Goal: Transaction & Acquisition: Purchase product/service

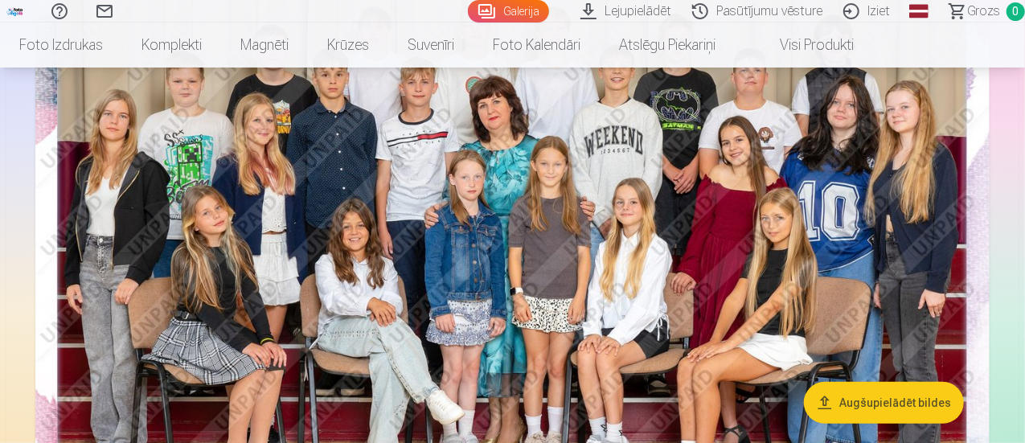
scroll to position [241, 0]
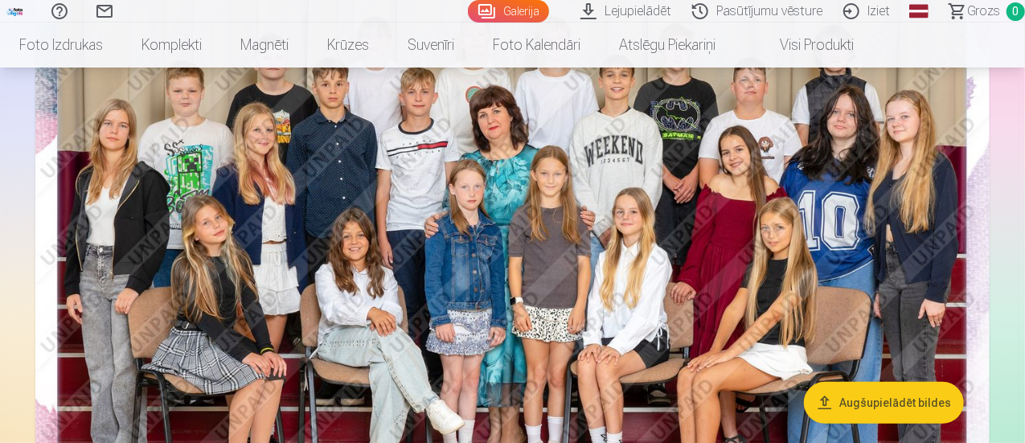
click at [494, 250] on img at bounding box center [512, 254] width 954 height 637
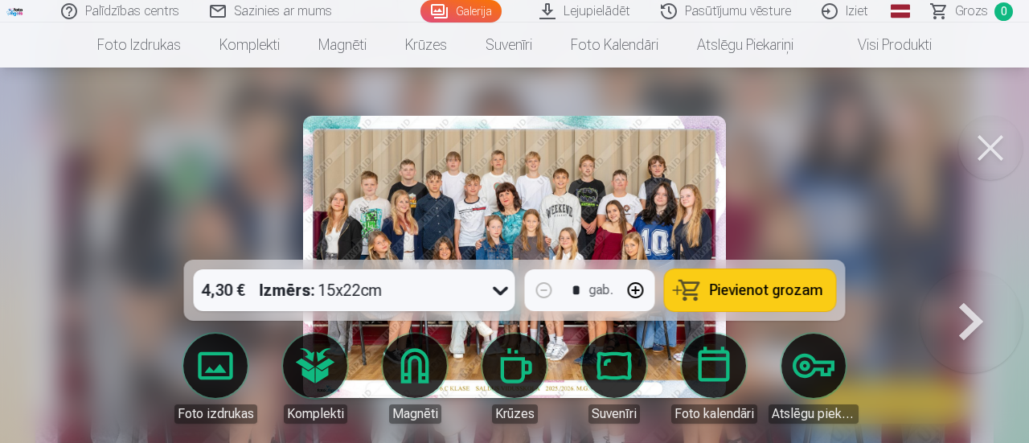
click at [445, 179] on img at bounding box center [514, 257] width 423 height 282
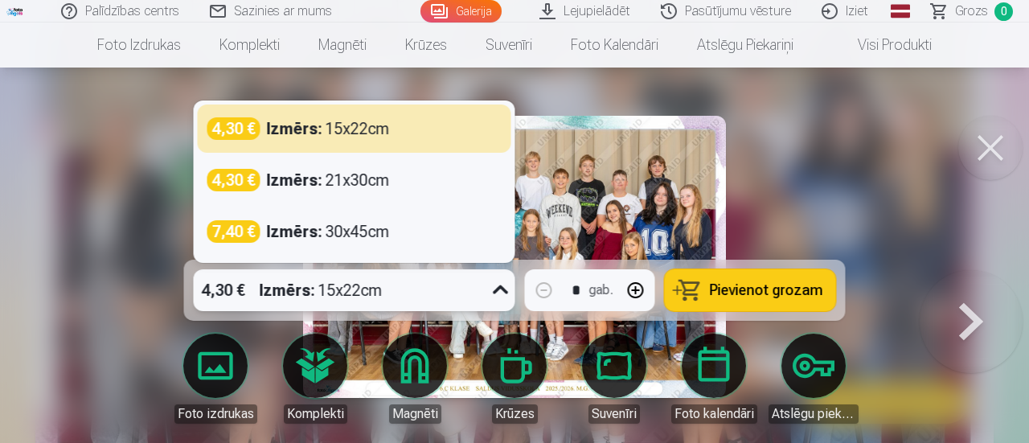
click at [496, 289] on icon at bounding box center [501, 290] width 26 height 26
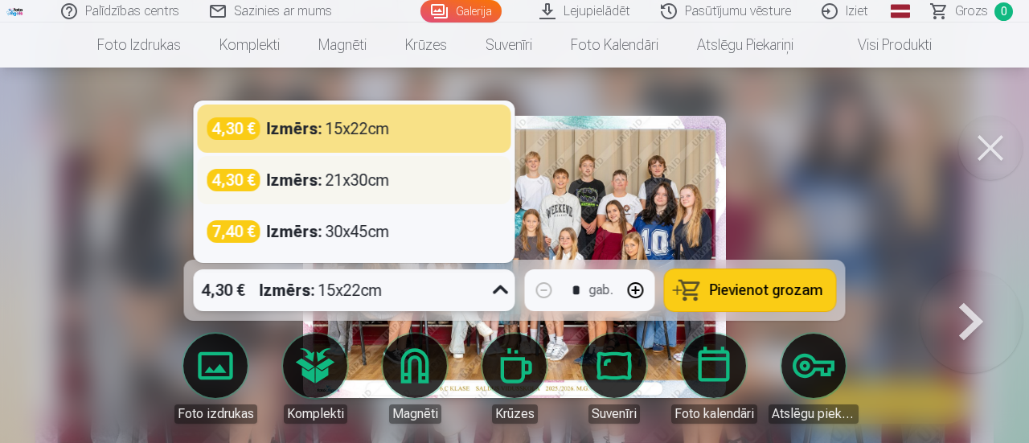
click at [338, 181] on div "Izmērs : 21x30cm" at bounding box center [328, 180] width 123 height 23
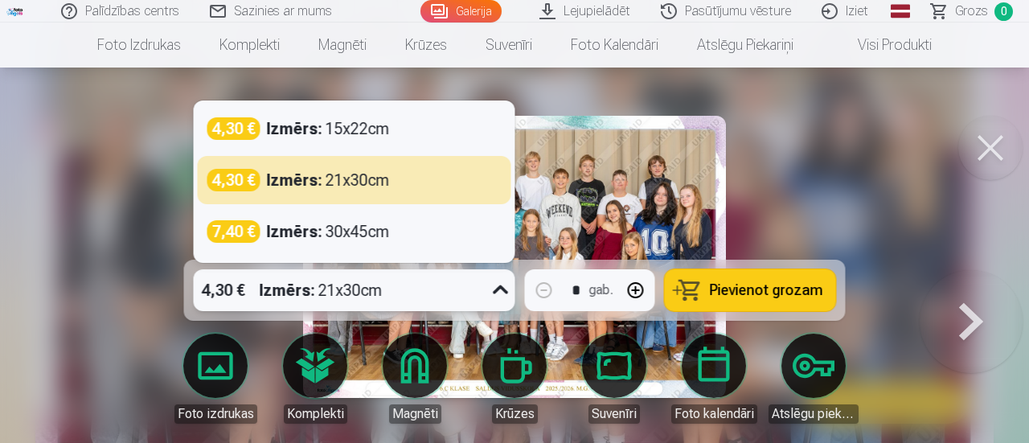
click at [494, 292] on icon at bounding box center [501, 290] width 26 height 26
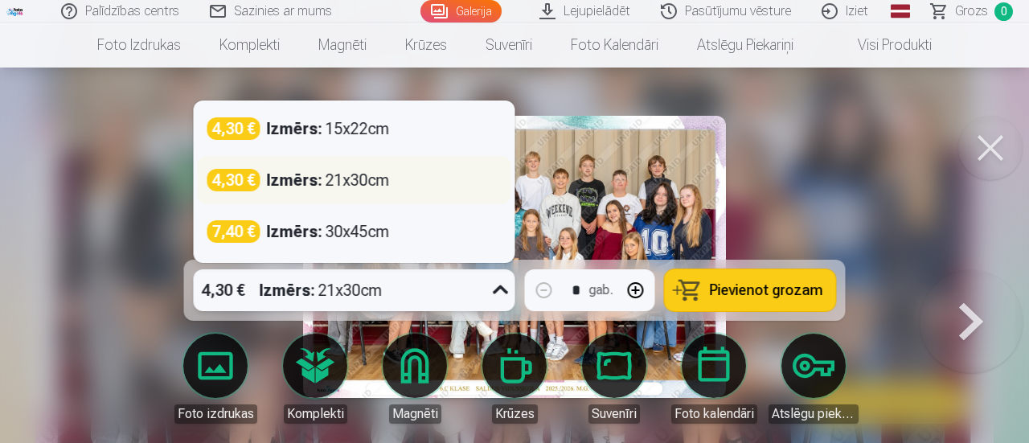
click at [373, 177] on div "Izmērs : 21x30cm" at bounding box center [328, 180] width 123 height 23
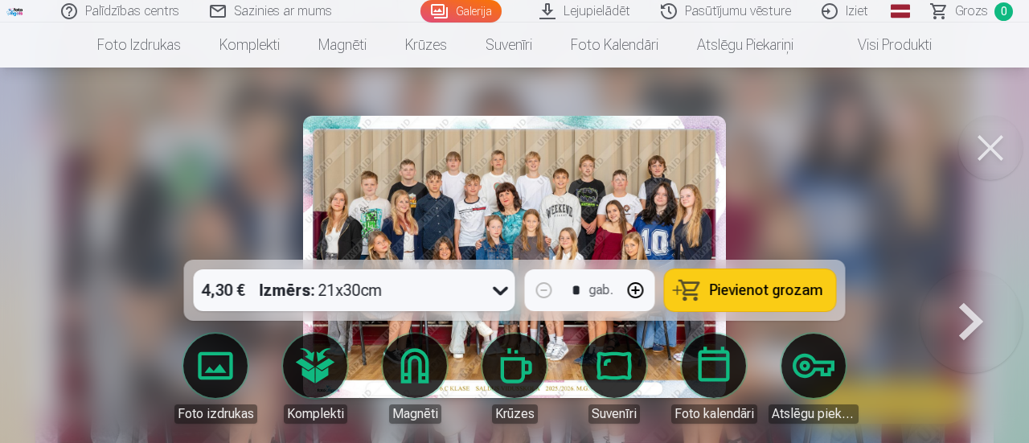
click at [796, 292] on span "Pievienot grozam" at bounding box center [766, 290] width 113 height 14
click at [976, 270] on button at bounding box center [971, 270] width 103 height 0
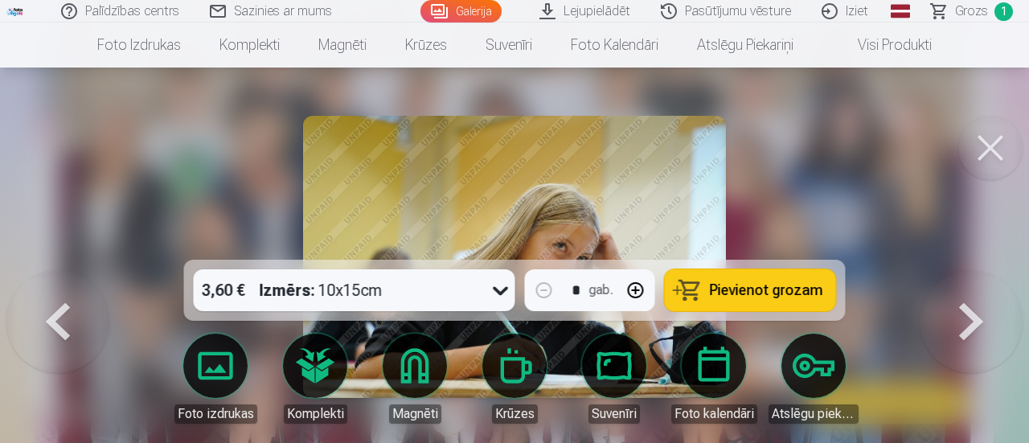
click at [793, 168] on div at bounding box center [514, 221] width 1029 height 443
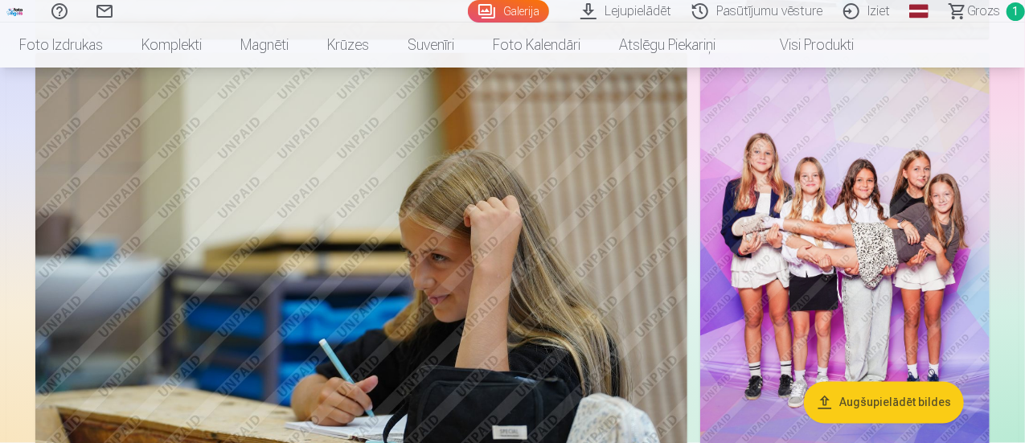
scroll to position [1447, 0]
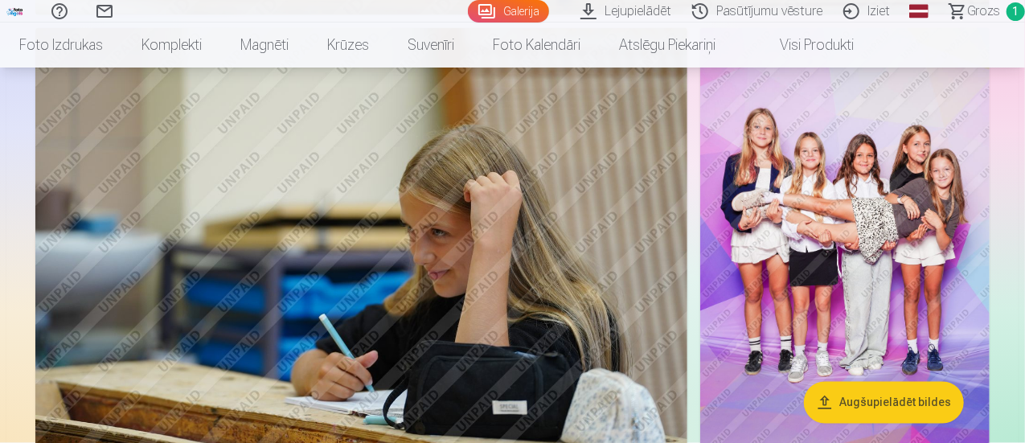
click at [895, 293] on img at bounding box center [844, 245] width 289 height 435
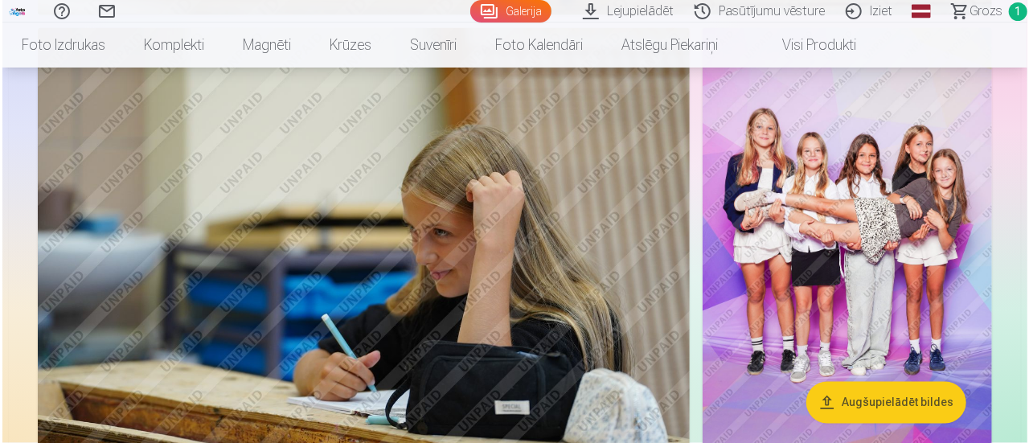
scroll to position [1449, 0]
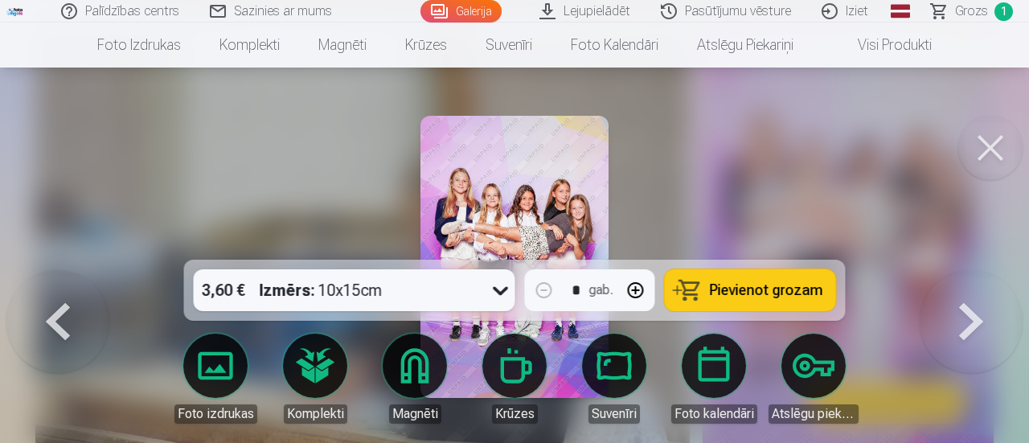
click at [999, 154] on button at bounding box center [990, 148] width 64 height 64
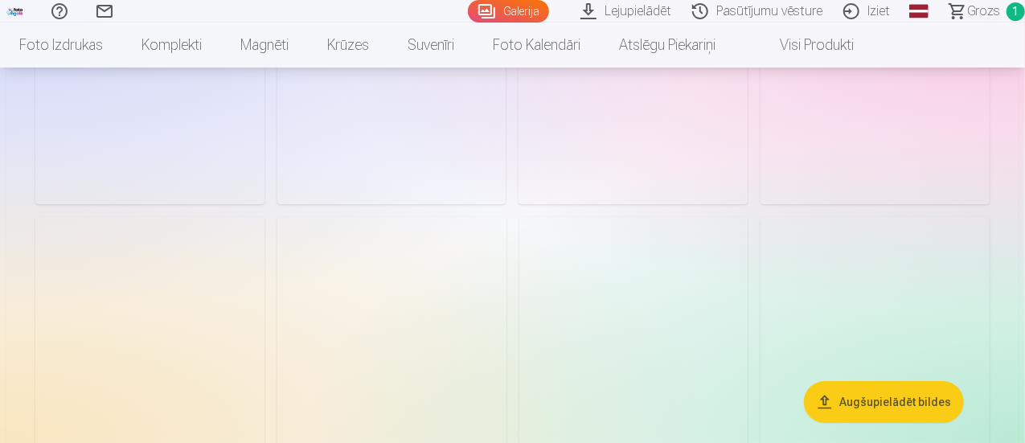
scroll to position [2733, 0]
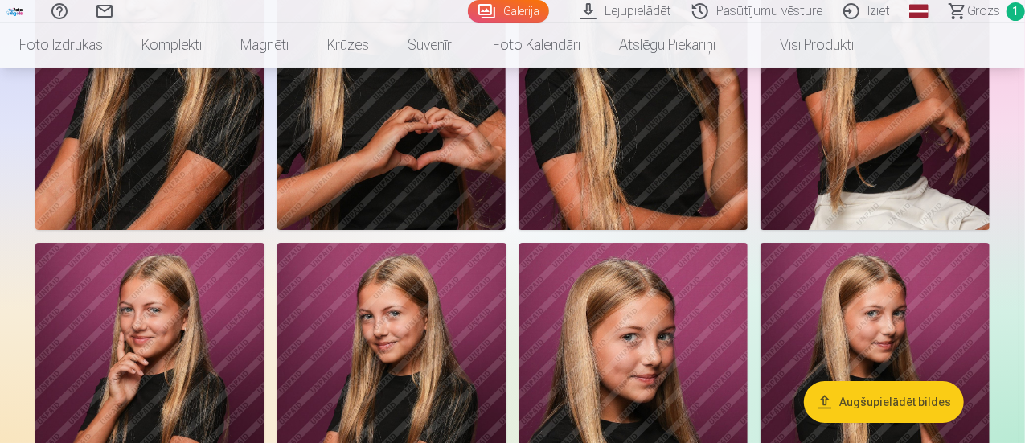
click at [264, 230] on img at bounding box center [149, 58] width 229 height 343
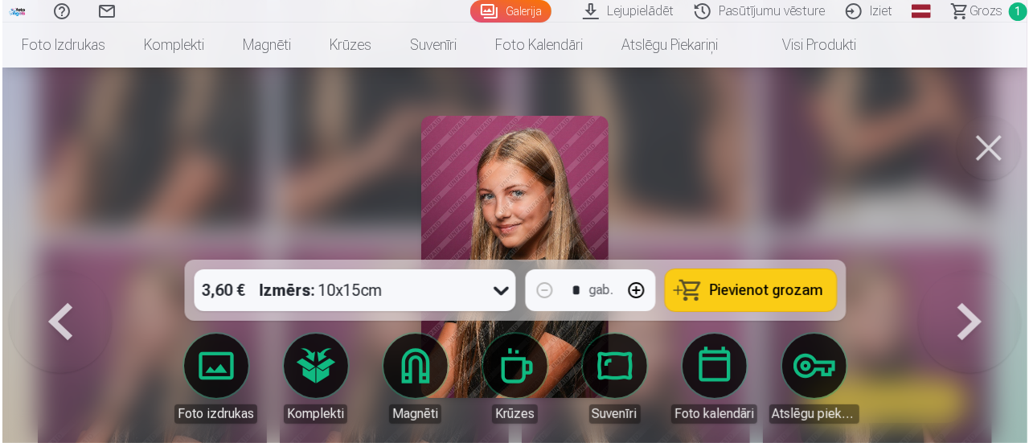
scroll to position [2741, 0]
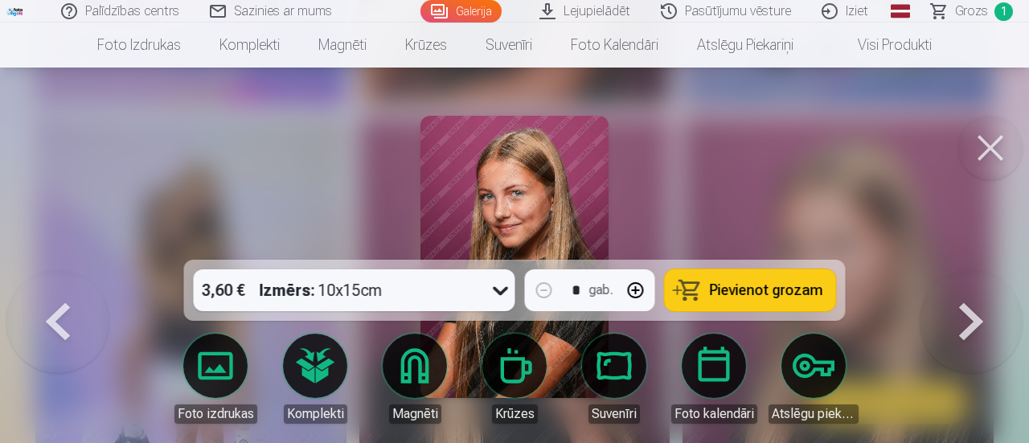
click at [980, 150] on button at bounding box center [990, 148] width 64 height 64
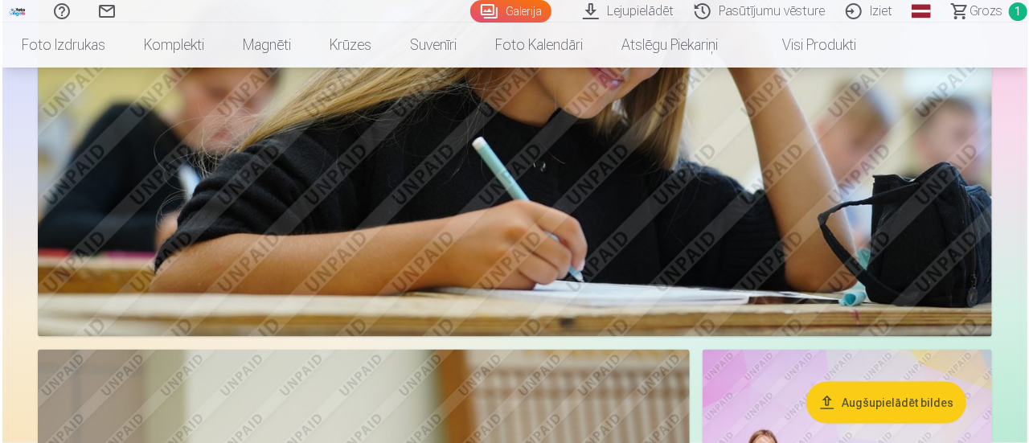
scroll to position [1045, 0]
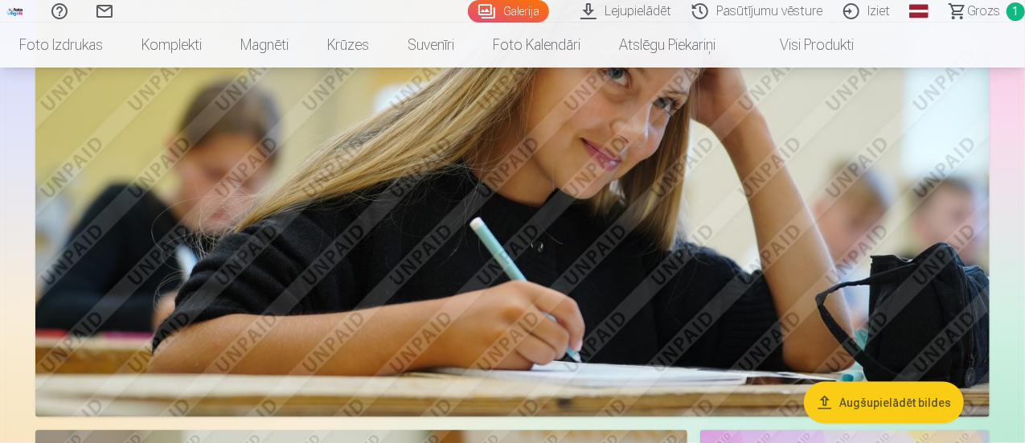
click at [744, 304] on img at bounding box center [512, 99] width 954 height 636
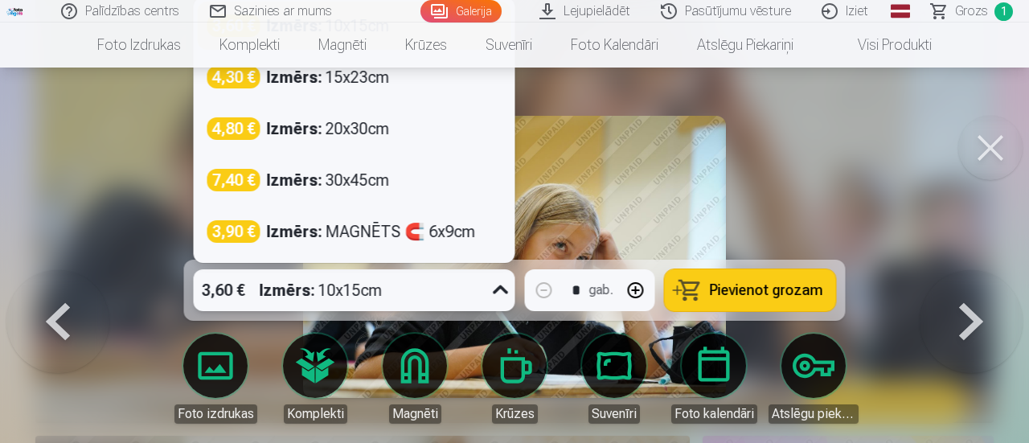
click at [499, 293] on icon at bounding box center [500, 289] width 15 height 9
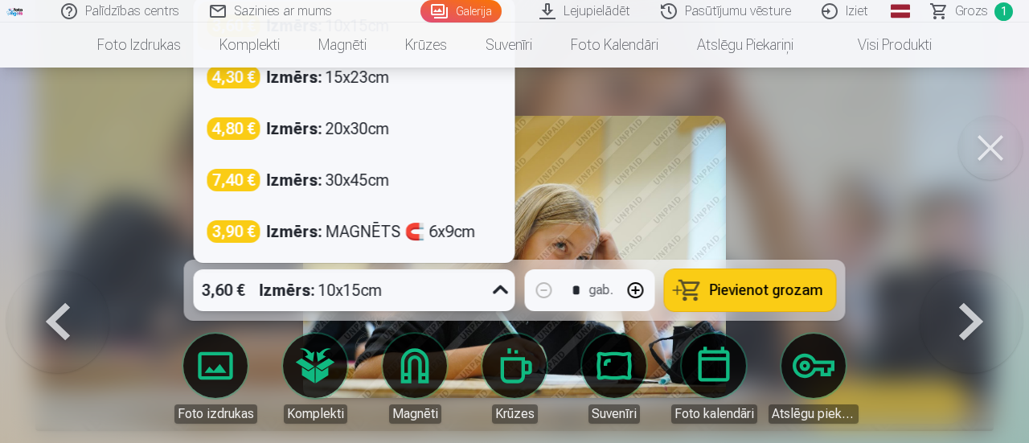
scroll to position [1037, 0]
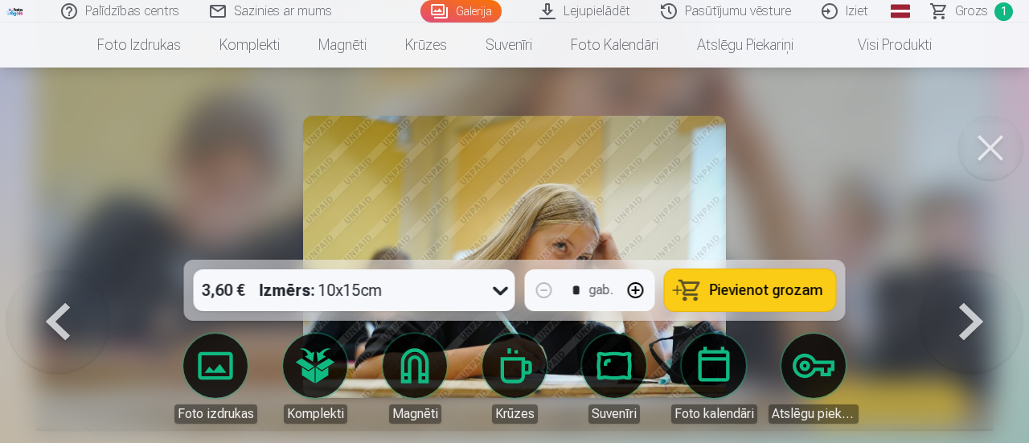
click at [889, 154] on div at bounding box center [514, 221] width 1029 height 443
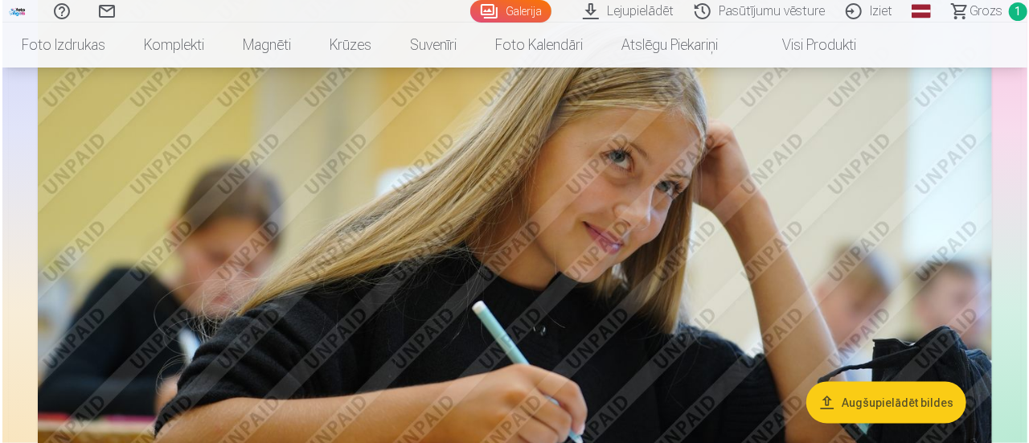
scroll to position [953, 0]
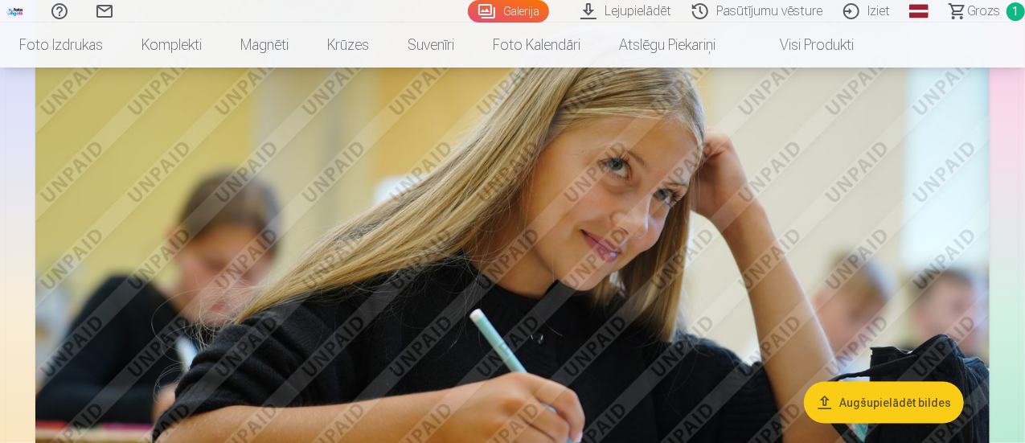
click at [619, 340] on img at bounding box center [512, 191] width 954 height 636
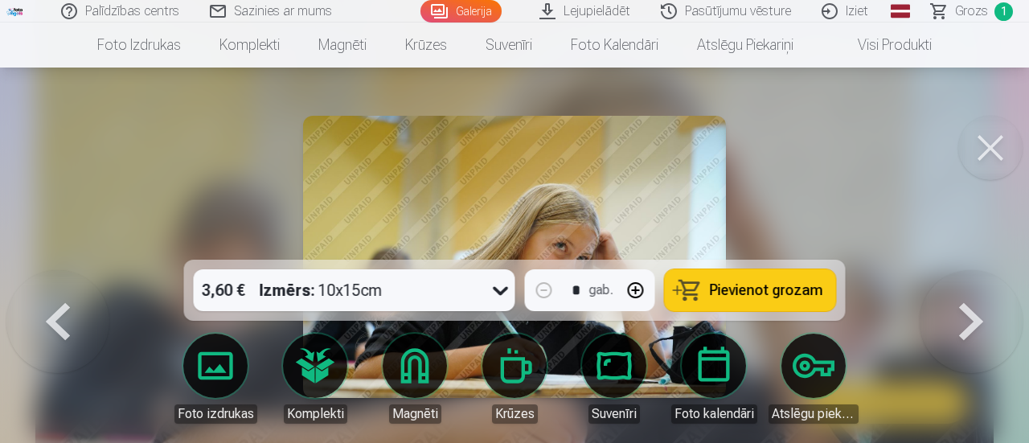
click at [498, 289] on icon at bounding box center [500, 291] width 15 height 9
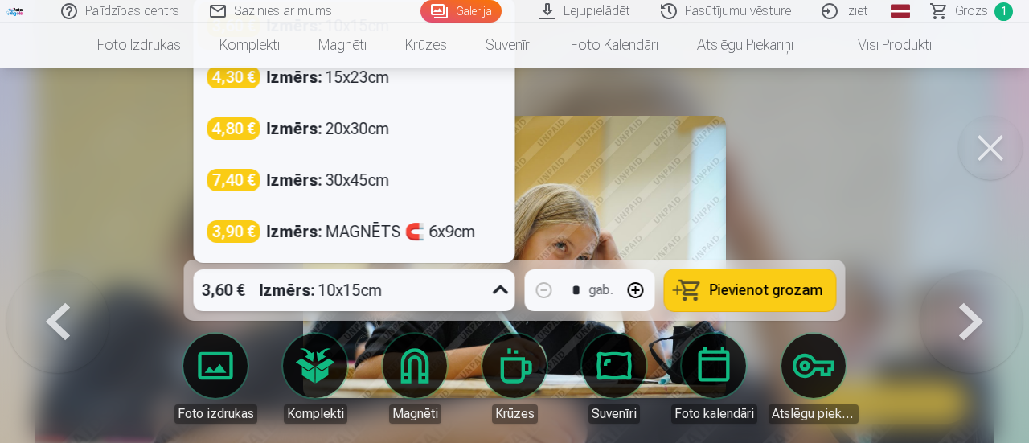
scroll to position [945, 0]
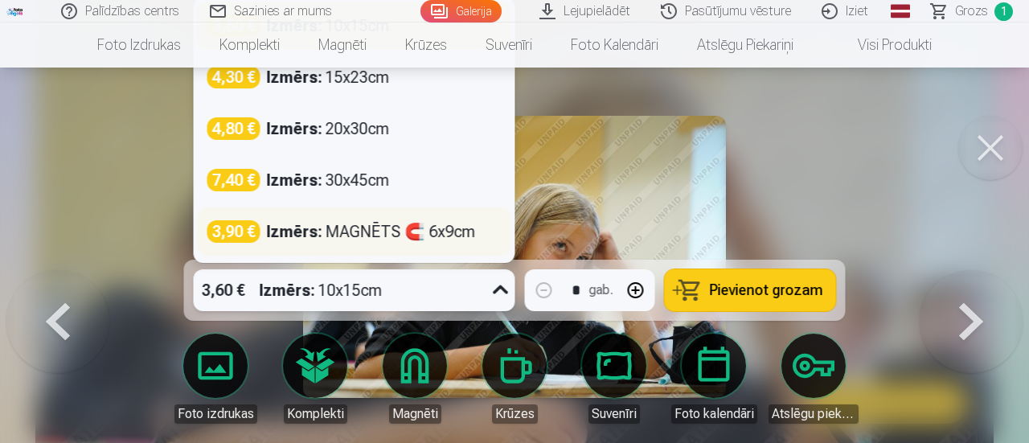
click at [362, 223] on div "Izmērs : MAGNĒTS 🧲 6x9cm" at bounding box center [371, 231] width 209 height 23
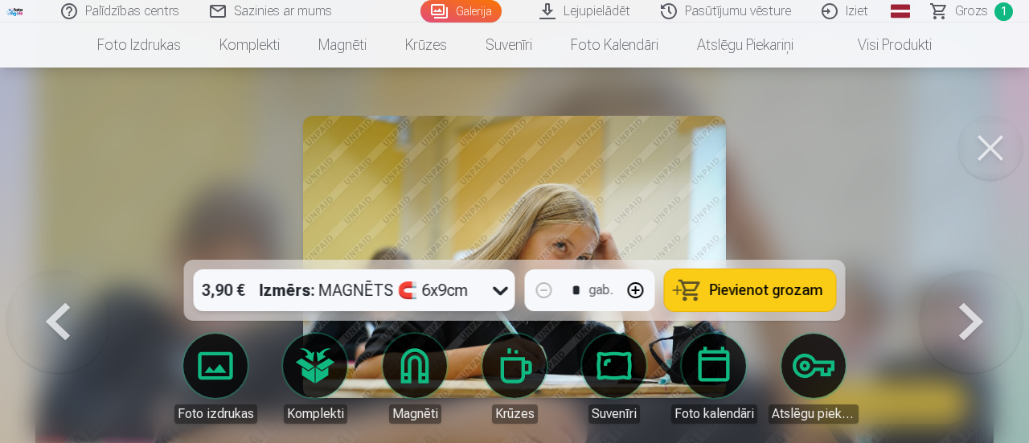
click at [711, 290] on button "Pievienot grozam" at bounding box center [750, 290] width 171 height 42
click at [885, 277] on div at bounding box center [514, 221] width 1029 height 443
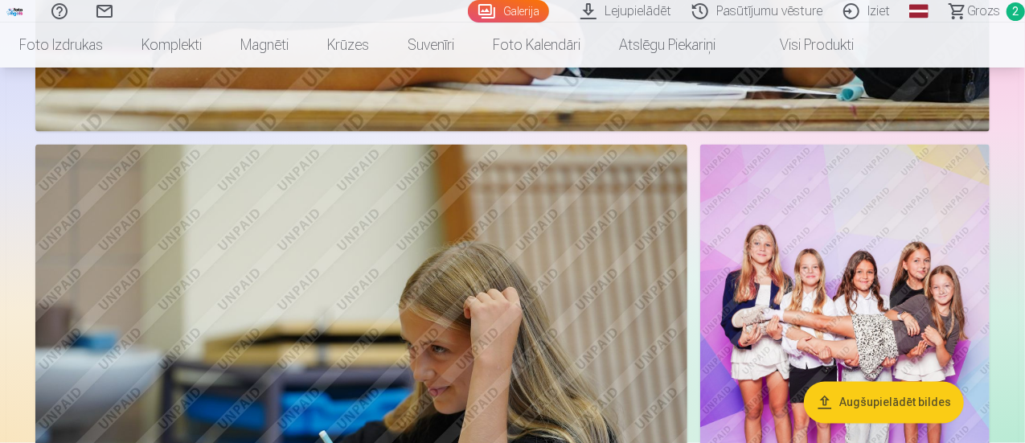
scroll to position [1345, 0]
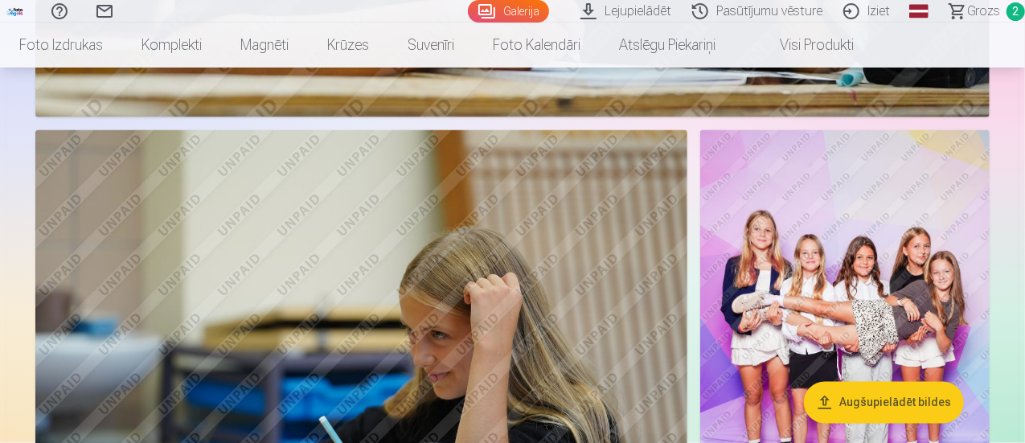
click at [827, 277] on img at bounding box center [844, 347] width 289 height 435
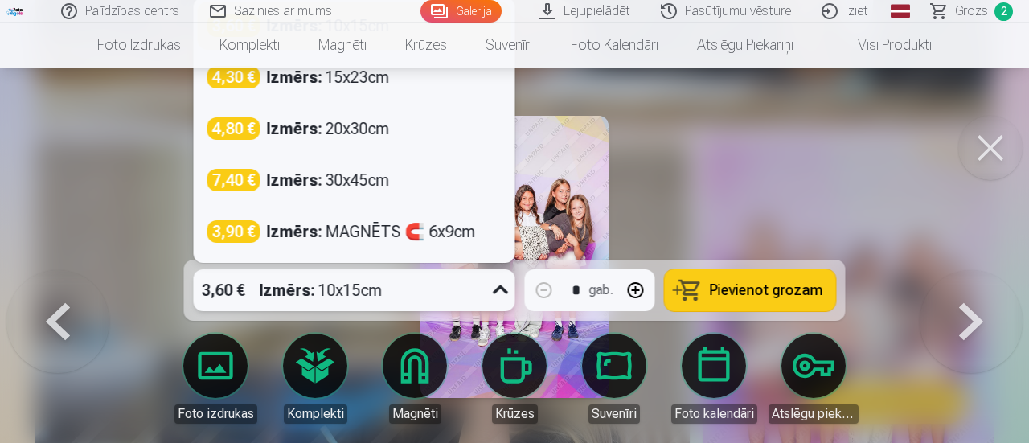
scroll to position [1339, 0]
click at [492, 285] on icon at bounding box center [501, 290] width 26 height 26
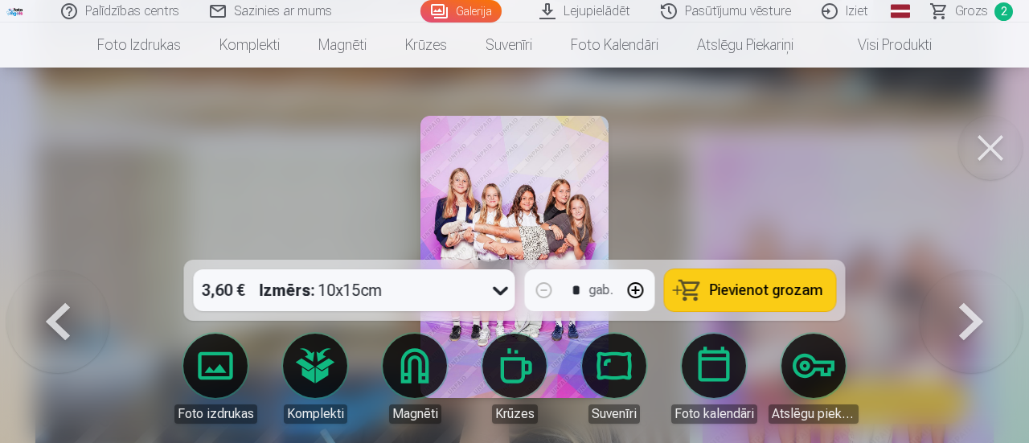
click at [776, 202] on div at bounding box center [514, 221] width 1029 height 443
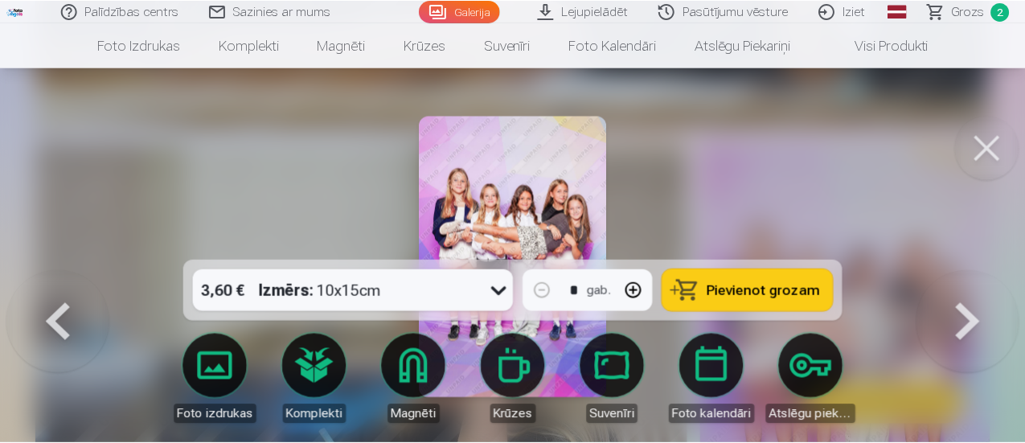
scroll to position [1337, 0]
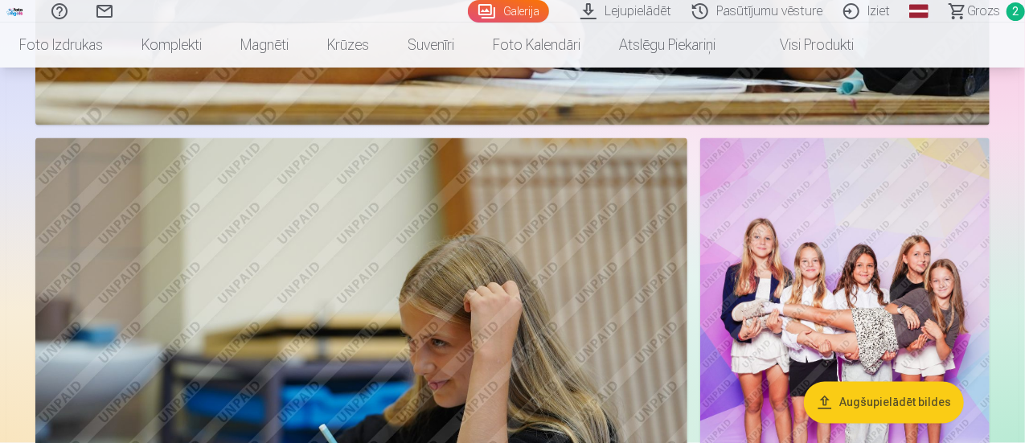
click at [849, 290] on img at bounding box center [844, 355] width 289 height 435
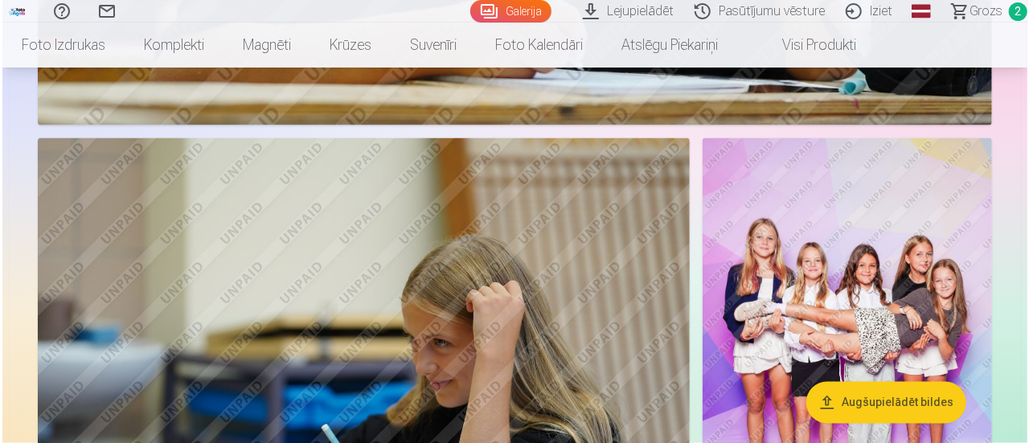
scroll to position [1339, 0]
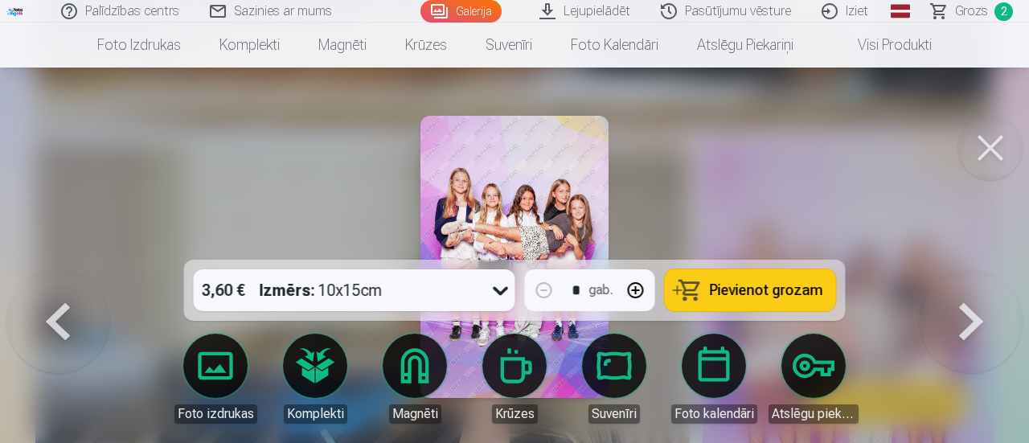
click at [731, 287] on span "Pievienot grozam" at bounding box center [766, 290] width 113 height 14
click at [1000, 136] on button at bounding box center [990, 148] width 64 height 64
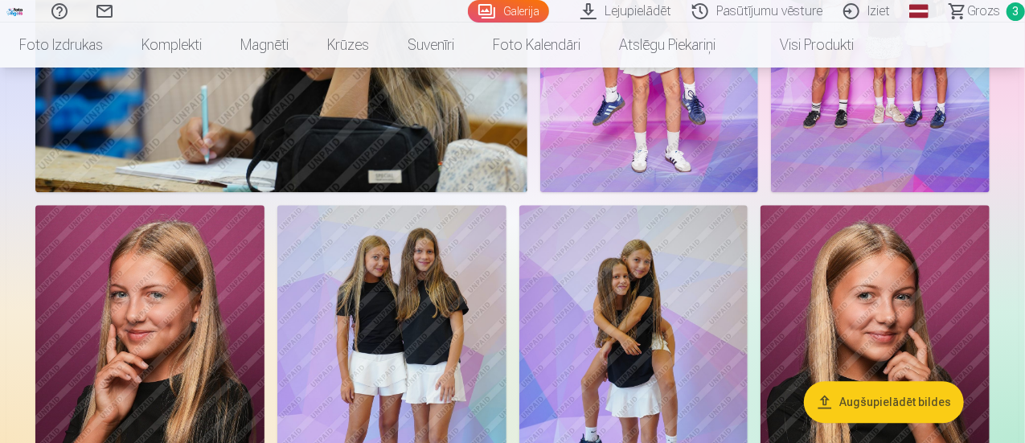
scroll to position [2060, 0]
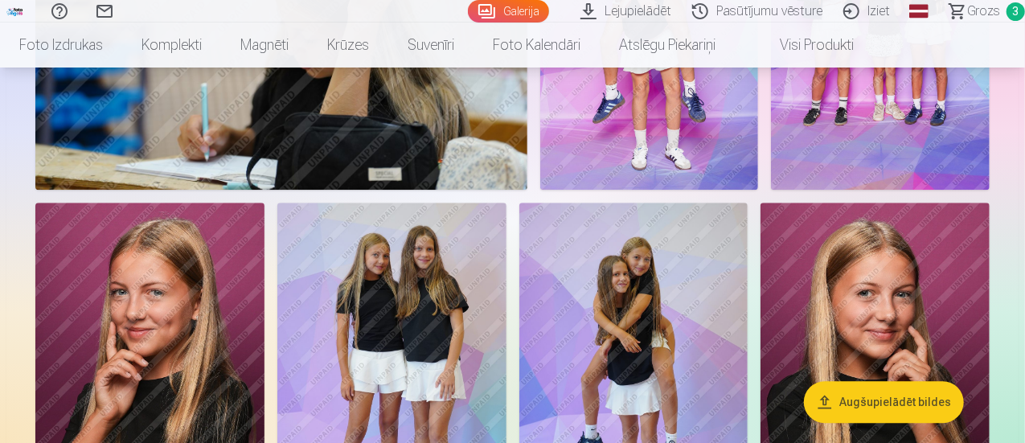
click at [759, 191] on img at bounding box center [649, 27] width 219 height 328
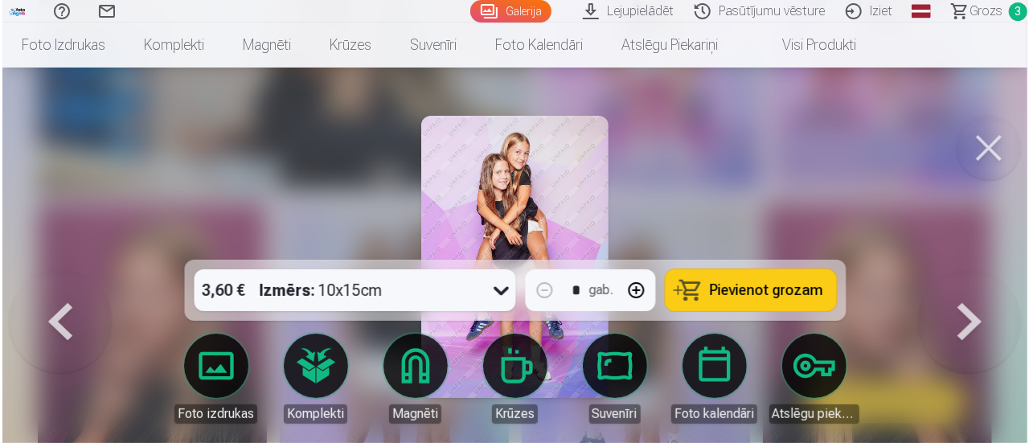
scroll to position [2067, 0]
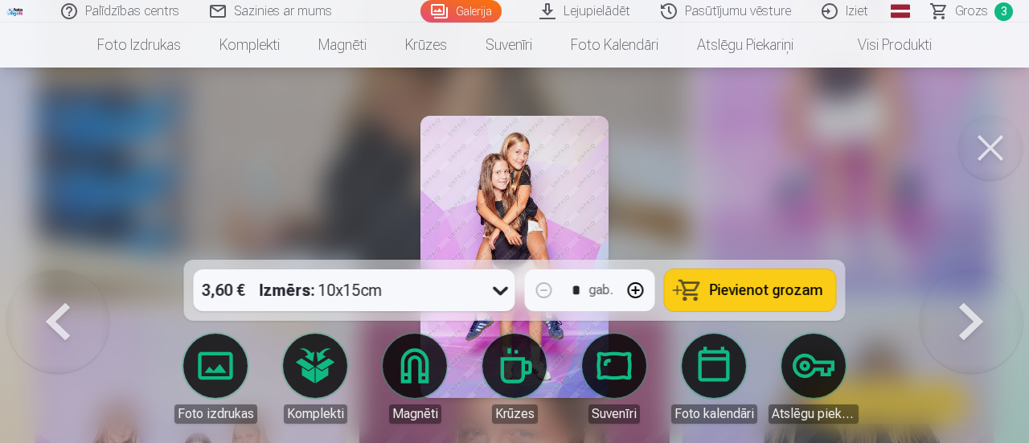
click at [765, 292] on span "Pievienot grozam" at bounding box center [766, 290] width 113 height 14
click at [987, 134] on button at bounding box center [990, 148] width 64 height 64
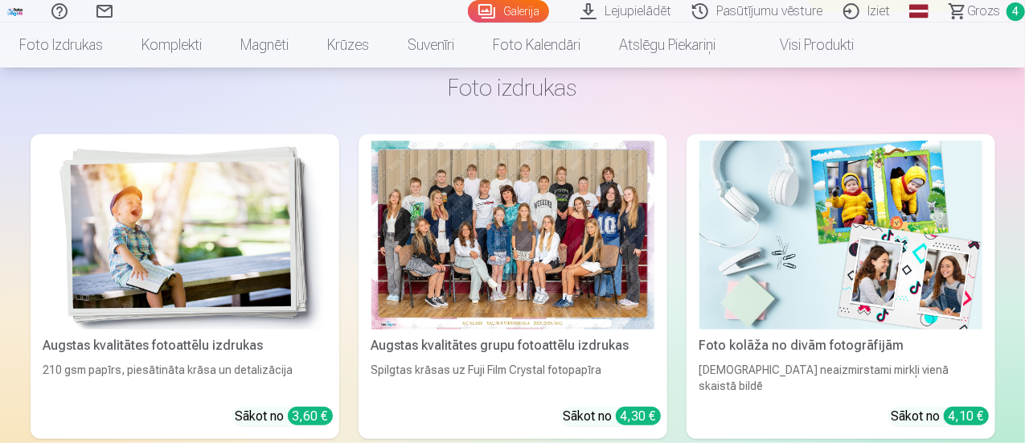
scroll to position [3668, 0]
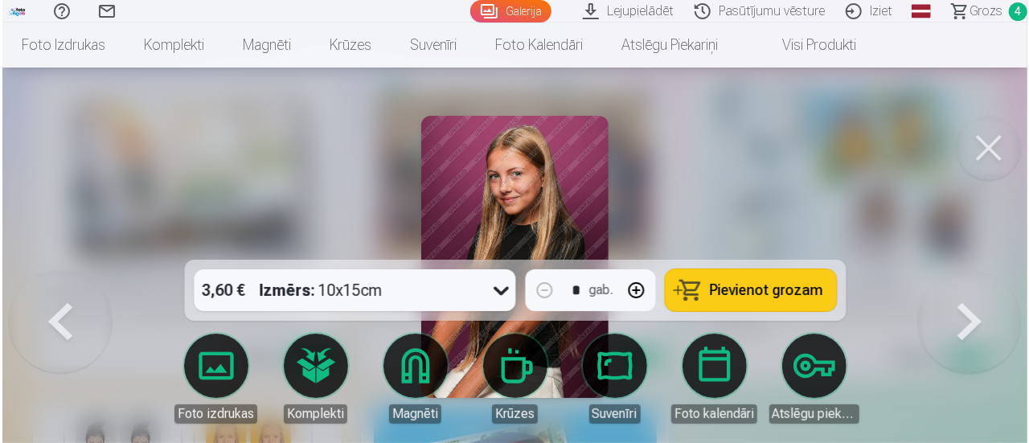
scroll to position [3760, 0]
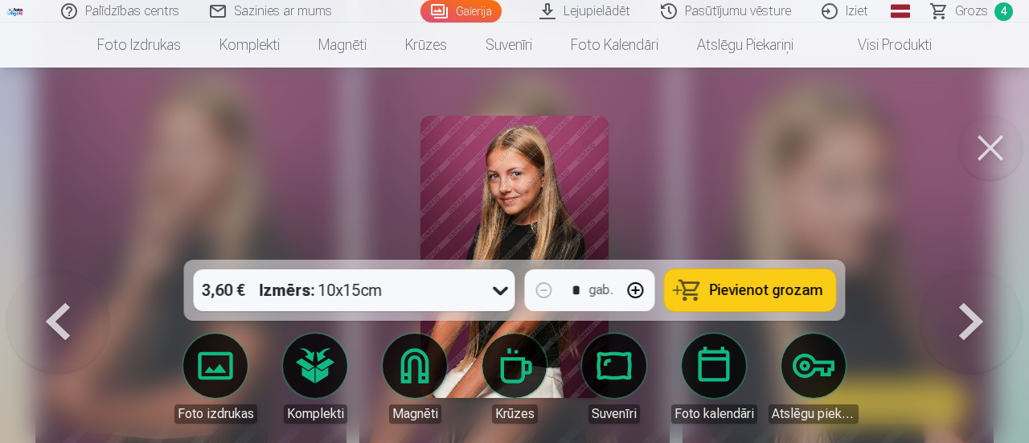
click at [640, 291] on button "button" at bounding box center [636, 290] width 39 height 39
click at [502, 296] on icon at bounding box center [501, 290] width 26 height 26
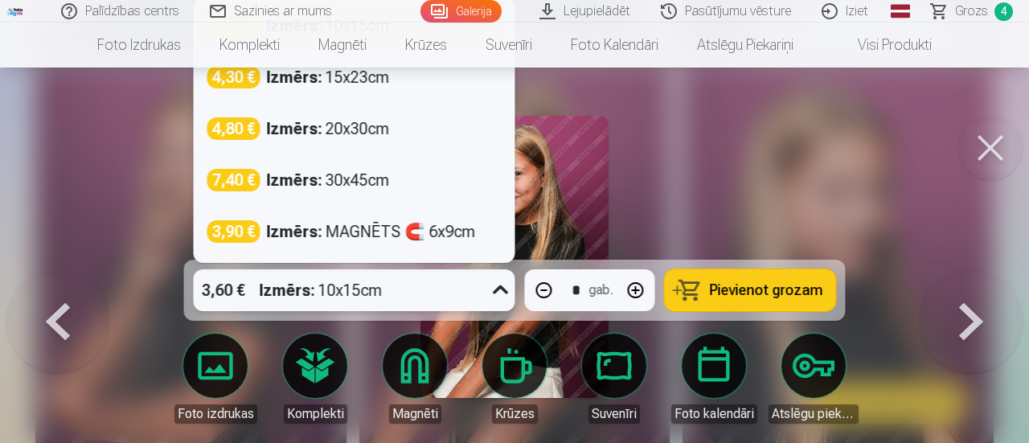
scroll to position [3752, 0]
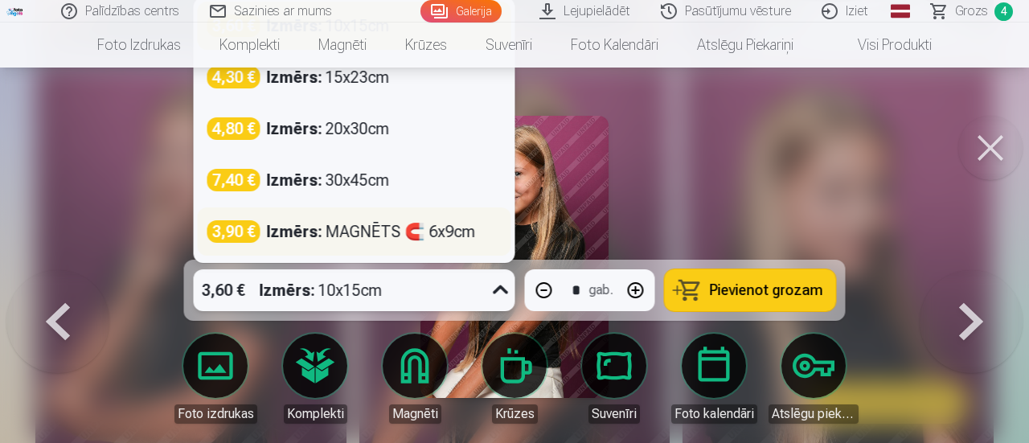
click at [382, 228] on div "Izmērs : MAGNĒTS 🧲 6x9cm" at bounding box center [371, 231] width 209 height 23
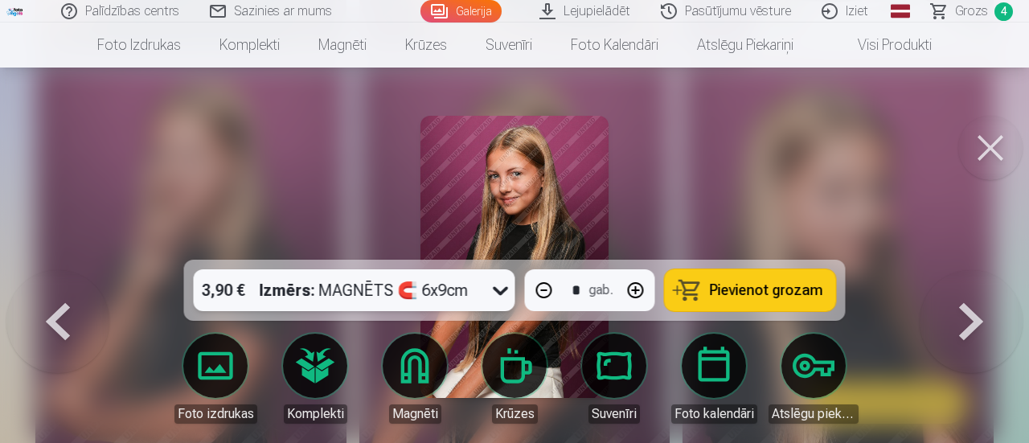
click at [723, 292] on span "Pievienot grozam" at bounding box center [766, 290] width 113 height 14
type input "*"
click at [976, 9] on span "Grozs" at bounding box center [971, 11] width 33 height 19
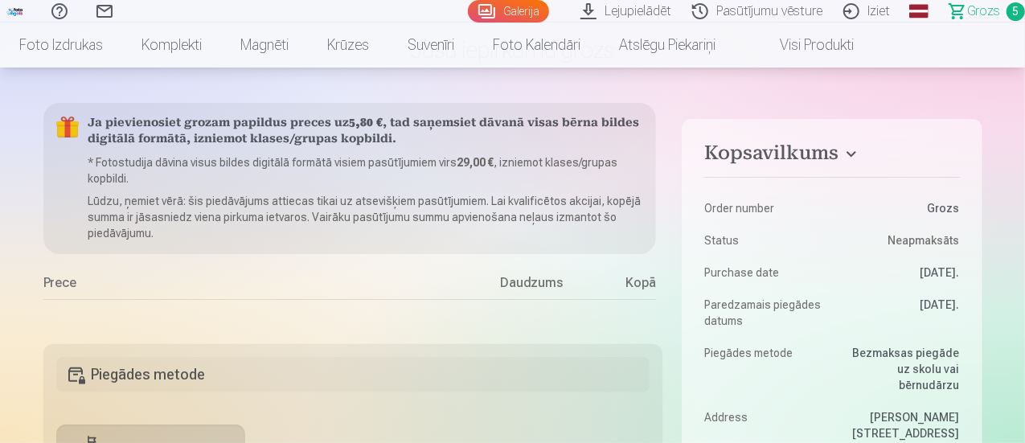
scroll to position [80, 0]
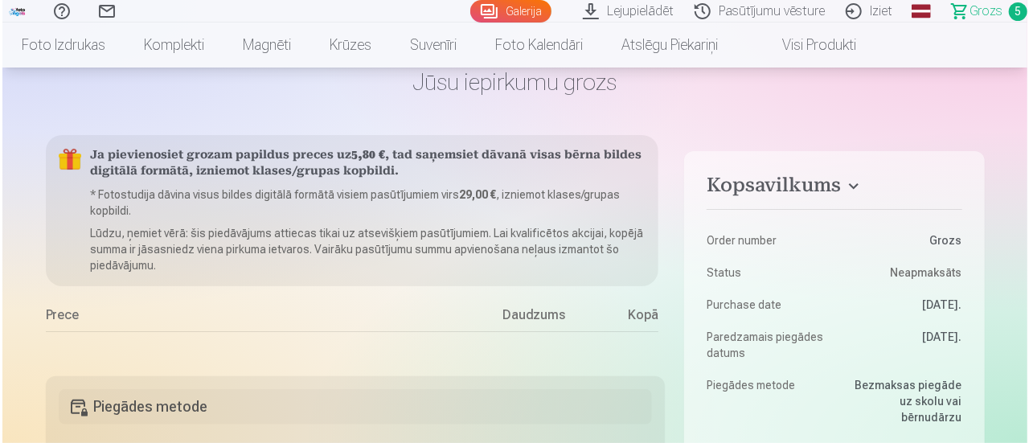
scroll to position [3752, 0]
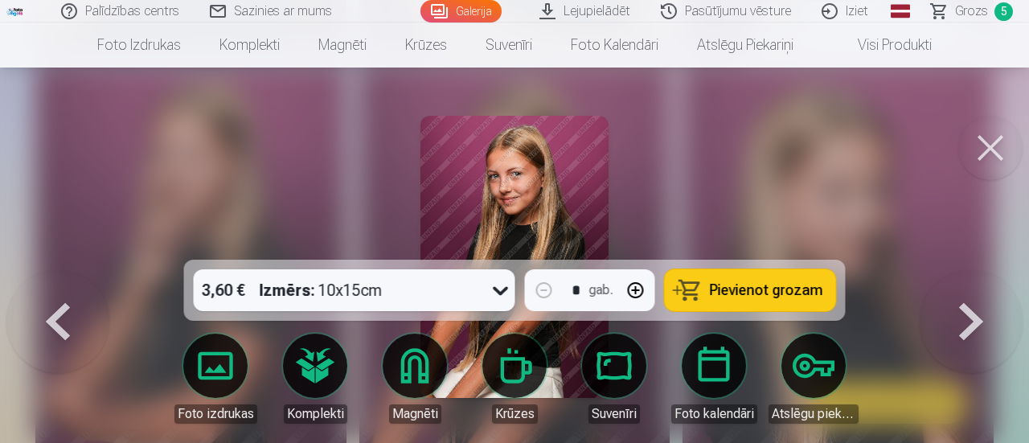
drag, startPoint x: 1022, startPoint y: 86, endPoint x: 1002, endPoint y: 104, distance: 27.3
click at [1022, 87] on div at bounding box center [514, 221] width 1029 height 443
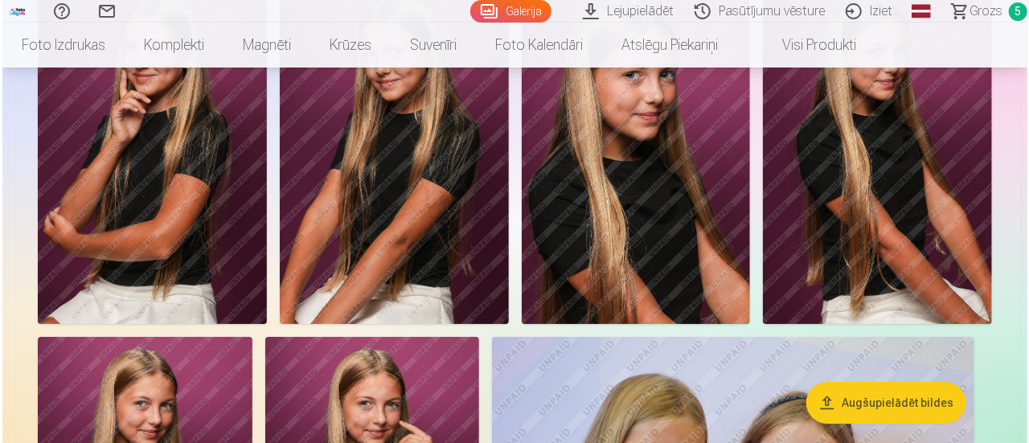
scroll to position [2936, 0]
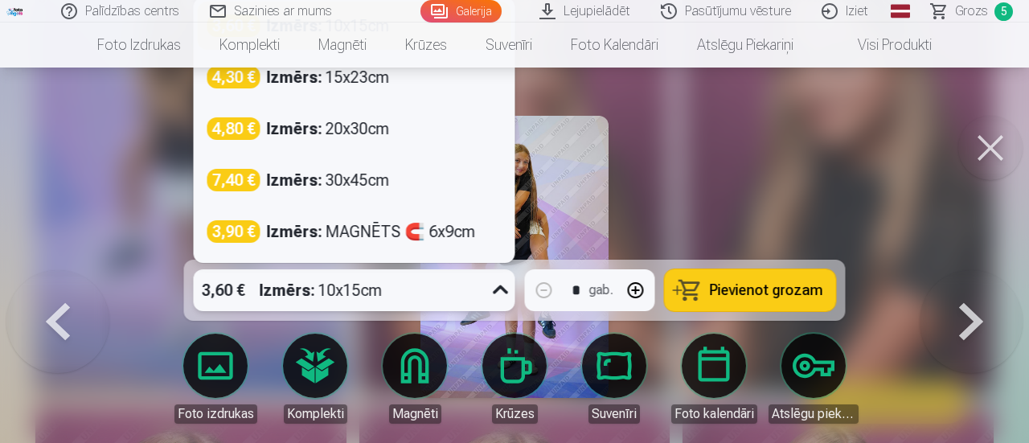
click at [465, 281] on div "3,60 € Izmērs : 10x15cm" at bounding box center [339, 290] width 291 height 42
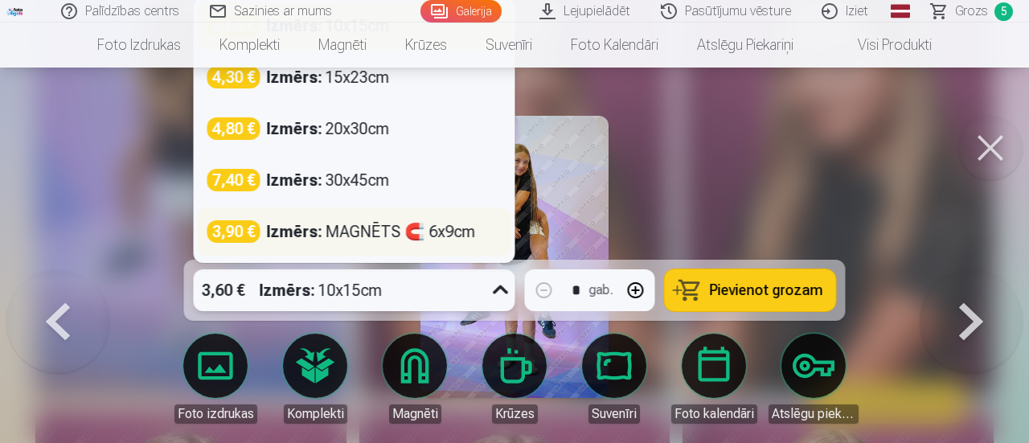
click at [445, 224] on div "Izmērs : MAGNĒTS 🧲 6x9cm" at bounding box center [371, 231] width 209 height 23
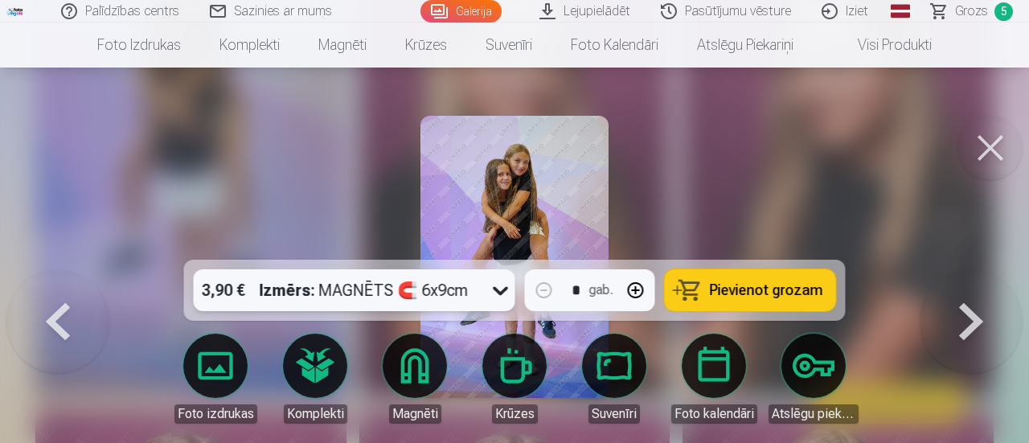
click at [715, 286] on span "Pievienot grozam" at bounding box center [766, 290] width 113 height 14
click at [969, 161] on button at bounding box center [990, 148] width 64 height 64
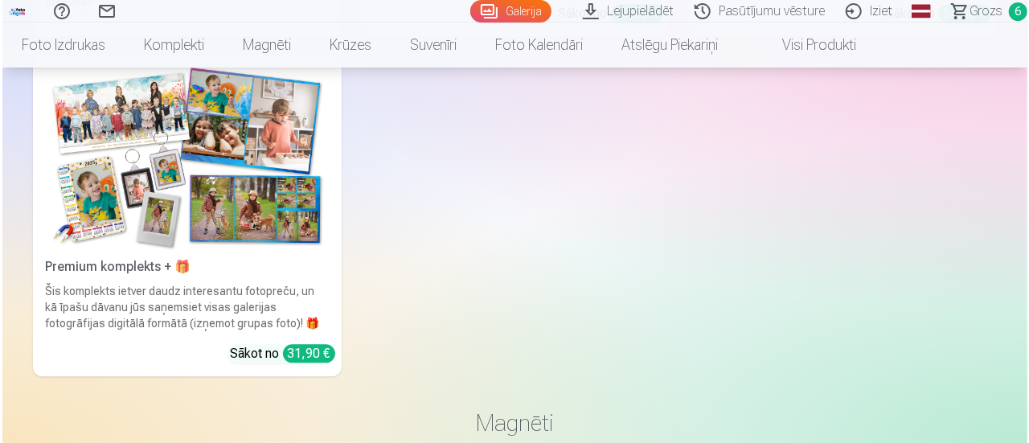
scroll to position [4847, 0]
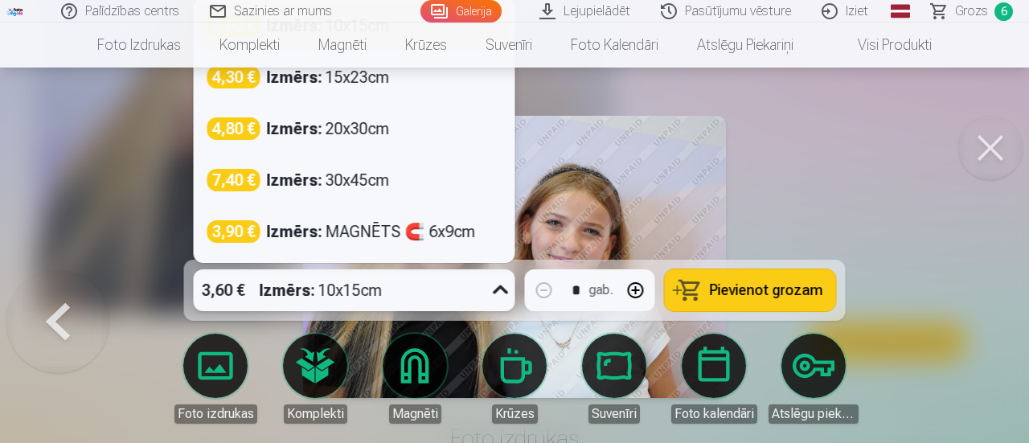
scroll to position [4839, 0]
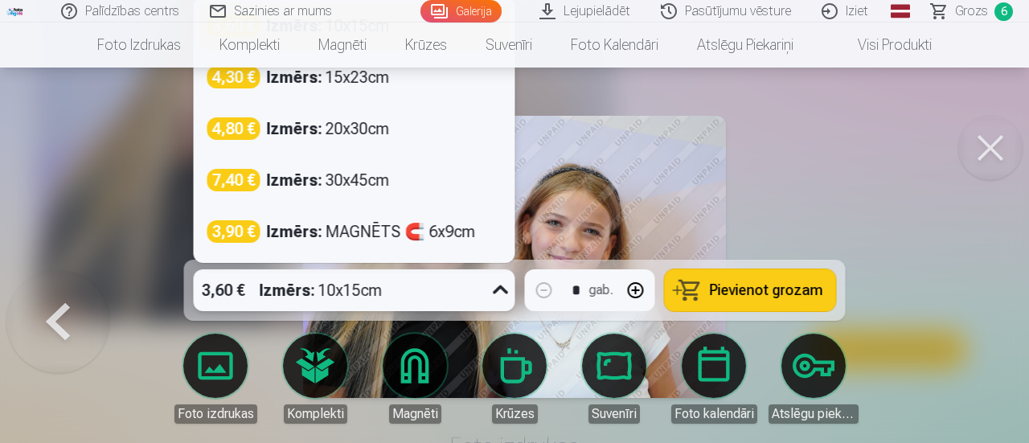
click at [483, 302] on div "3,60 € Izmērs : 10x15cm" at bounding box center [339, 290] width 291 height 42
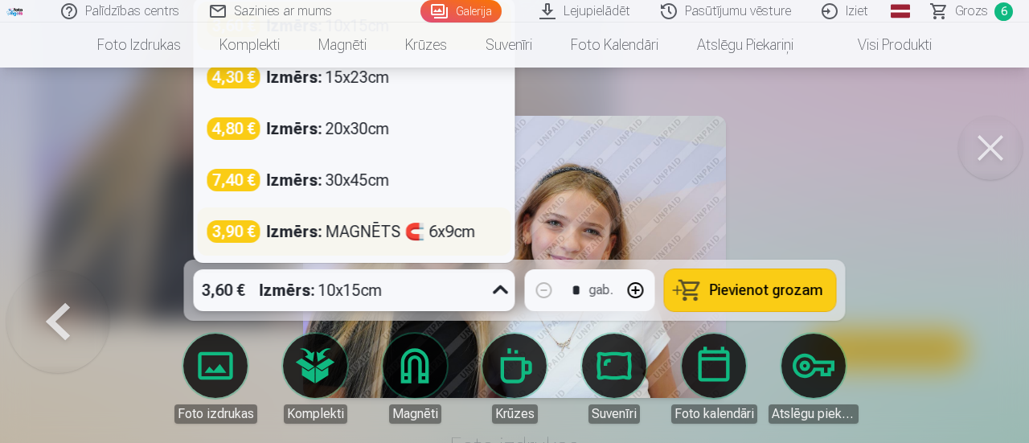
click at [446, 236] on div "Izmērs : MAGNĒTS 🧲 6x9cm" at bounding box center [371, 231] width 209 height 23
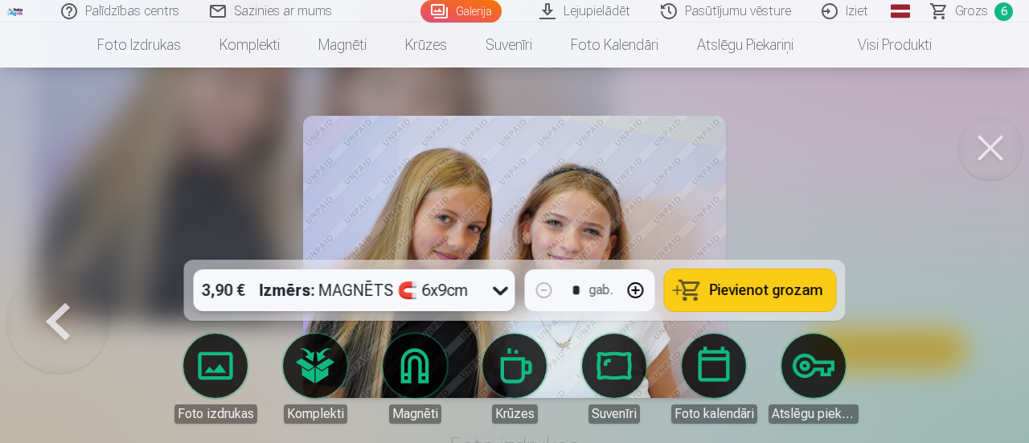
click at [723, 292] on span "Pievienot grozam" at bounding box center [766, 290] width 113 height 14
click at [976, 7] on span "Grozs" at bounding box center [971, 11] width 33 height 19
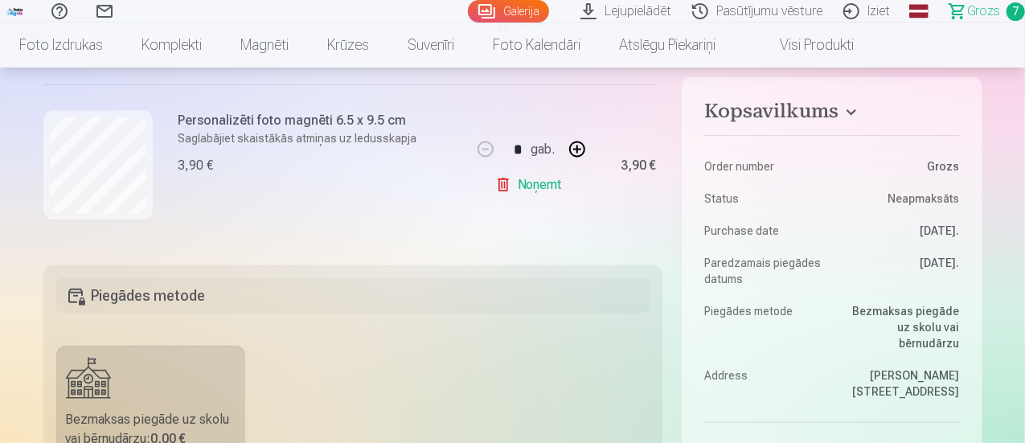
scroll to position [161, 0]
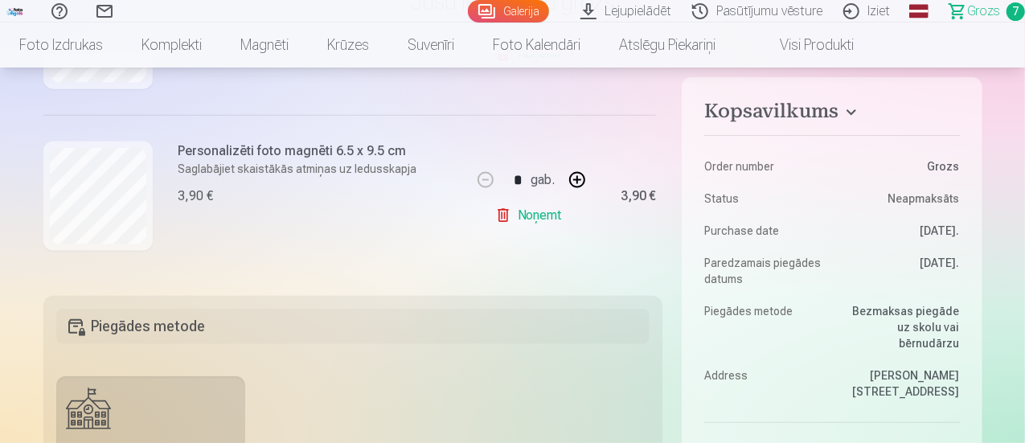
click at [532, 216] on link "Noņemt" at bounding box center [531, 215] width 73 height 32
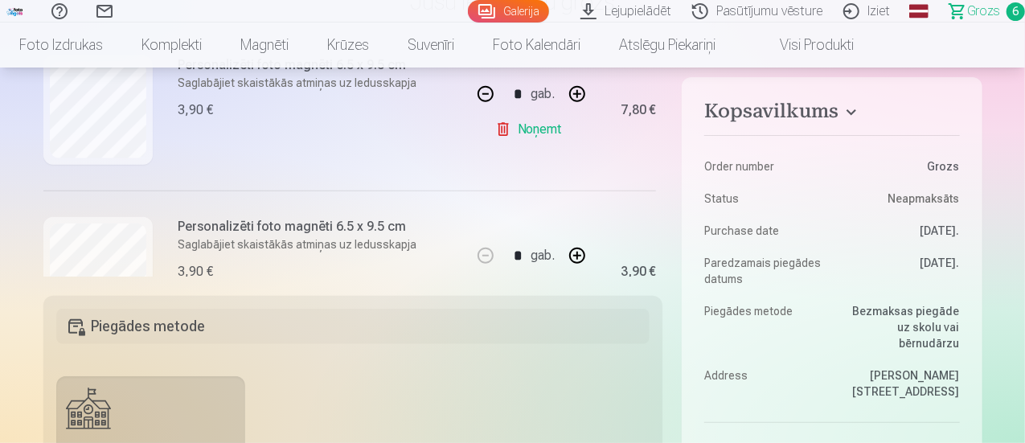
scroll to position [945, 0]
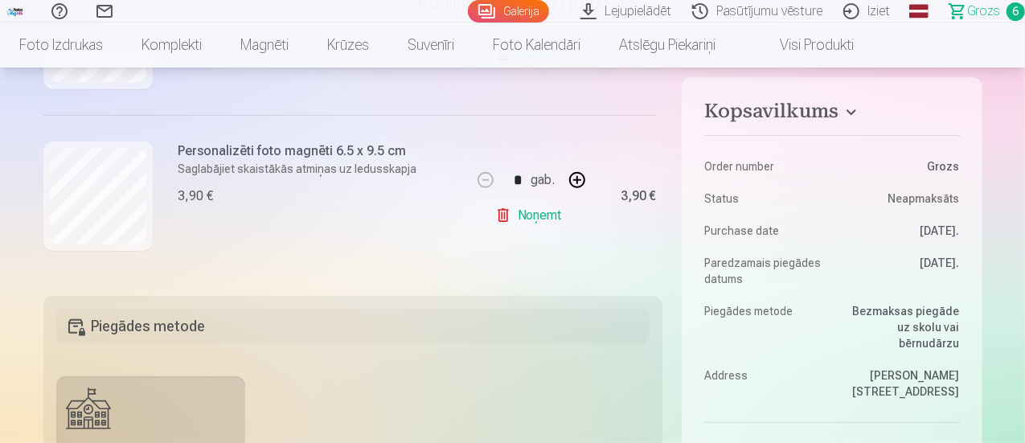
click at [523, 211] on link "Noņemt" at bounding box center [531, 215] width 73 height 32
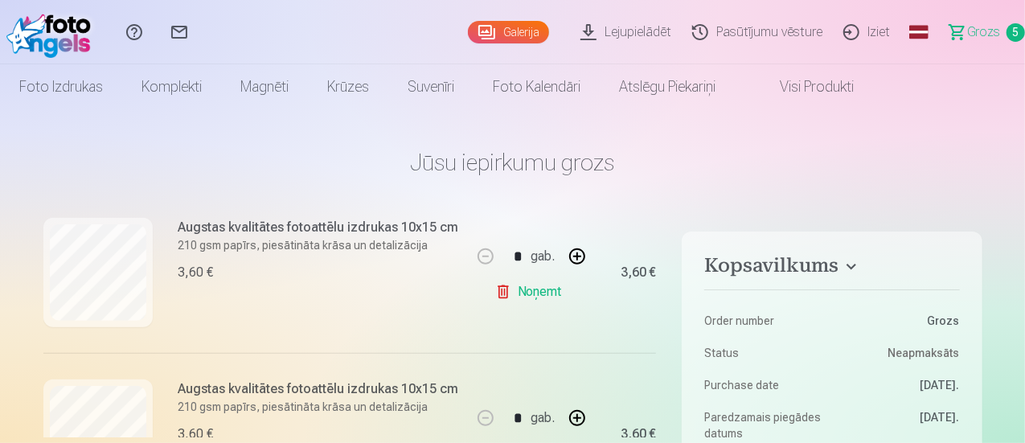
scroll to position [704, 0]
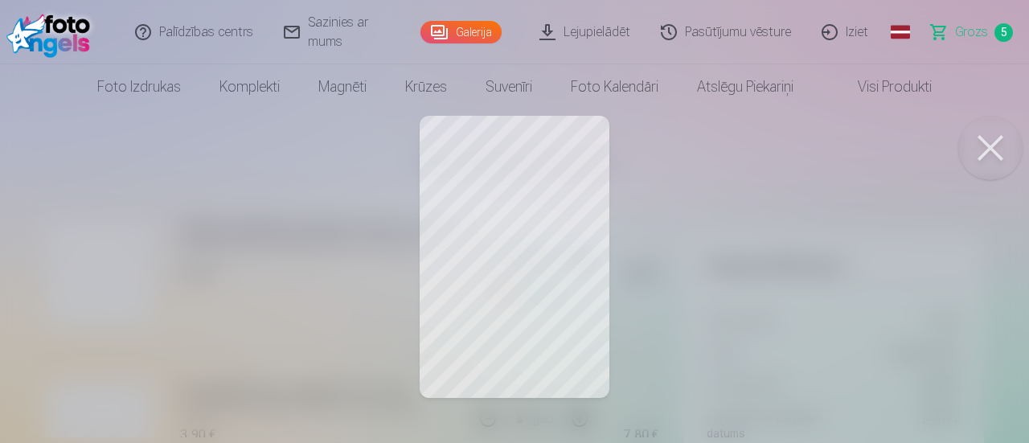
click at [989, 144] on button at bounding box center [990, 148] width 64 height 64
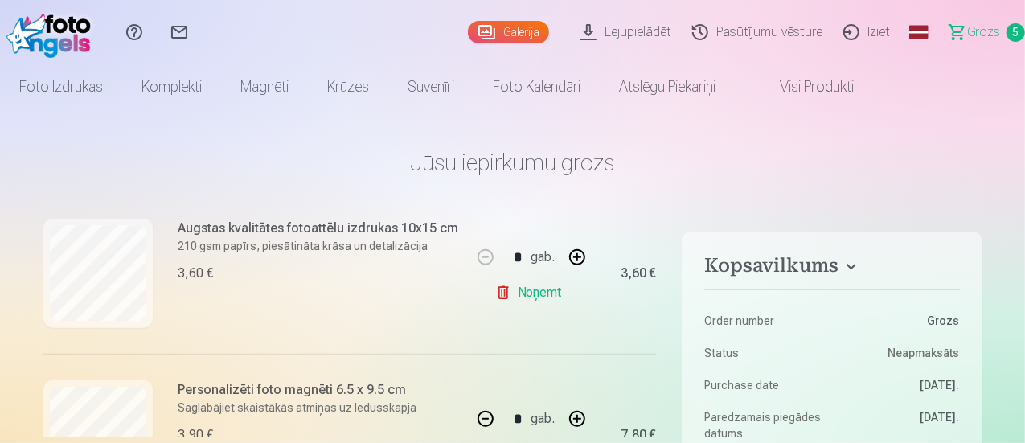
click at [523, 288] on link "Noņemt" at bounding box center [531, 293] width 73 height 32
type input "*"
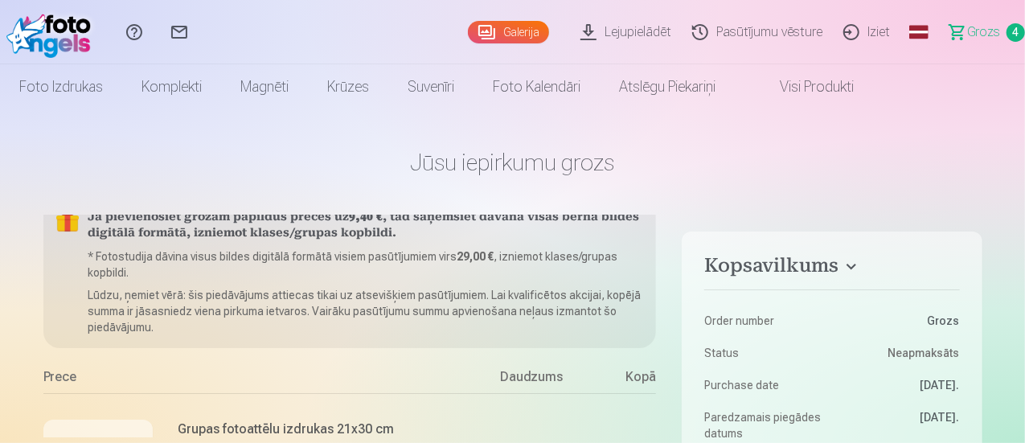
scroll to position [0, 0]
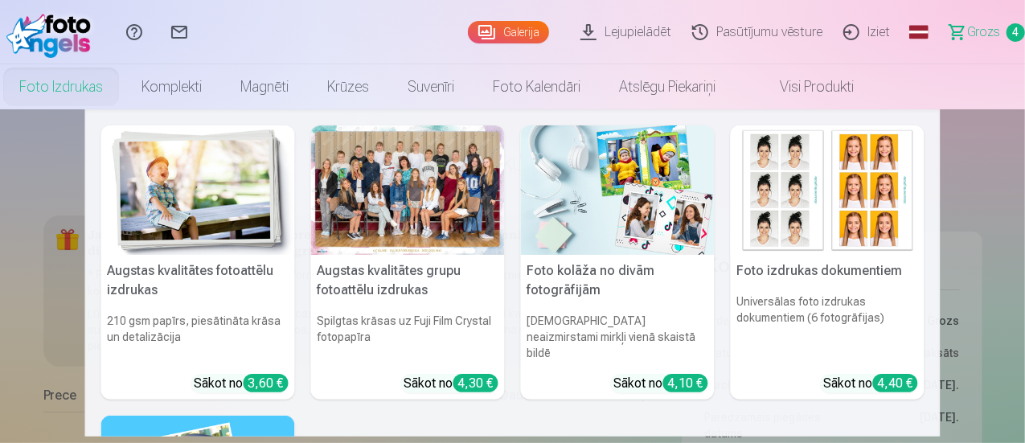
click at [122, 88] on link "Foto izdrukas" at bounding box center [61, 86] width 122 height 45
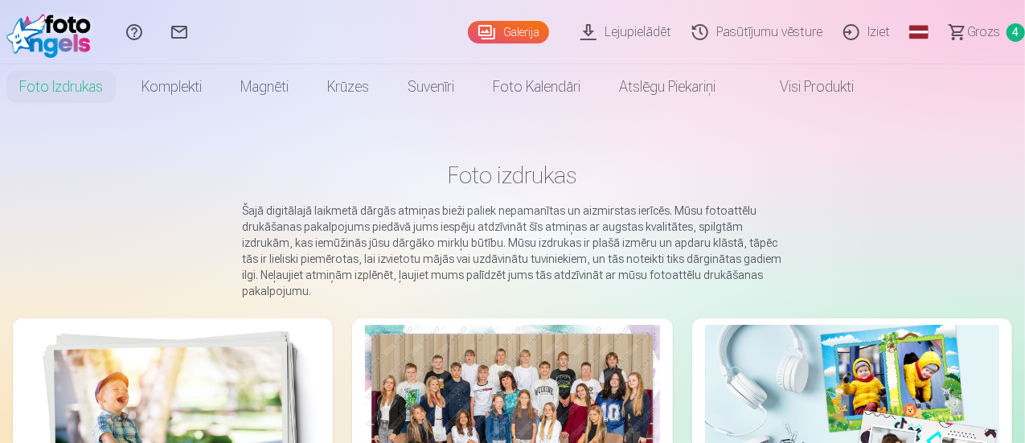
click at [468, 27] on link "Galerija" at bounding box center [508, 32] width 81 height 23
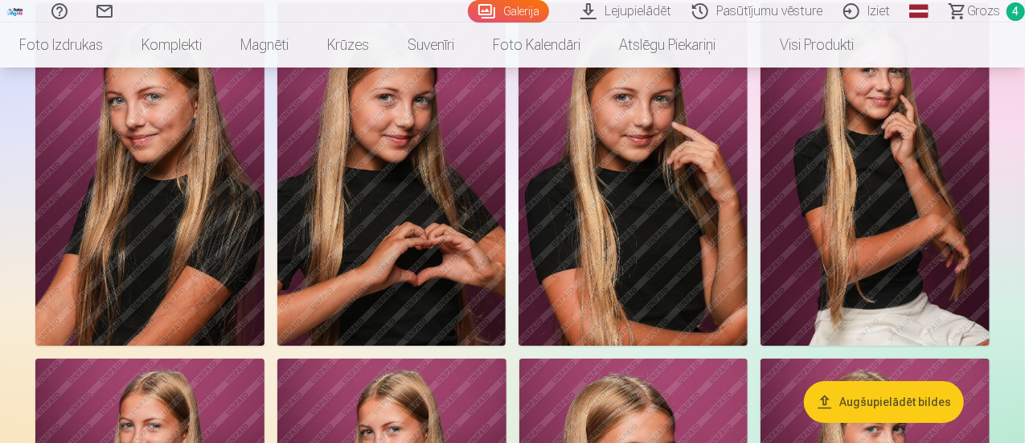
scroll to position [2653, 0]
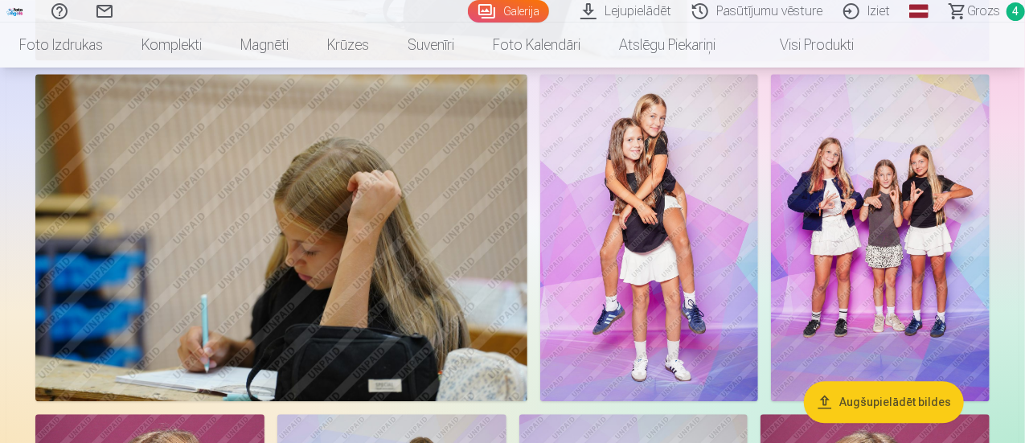
click at [759, 298] on img at bounding box center [649, 238] width 219 height 328
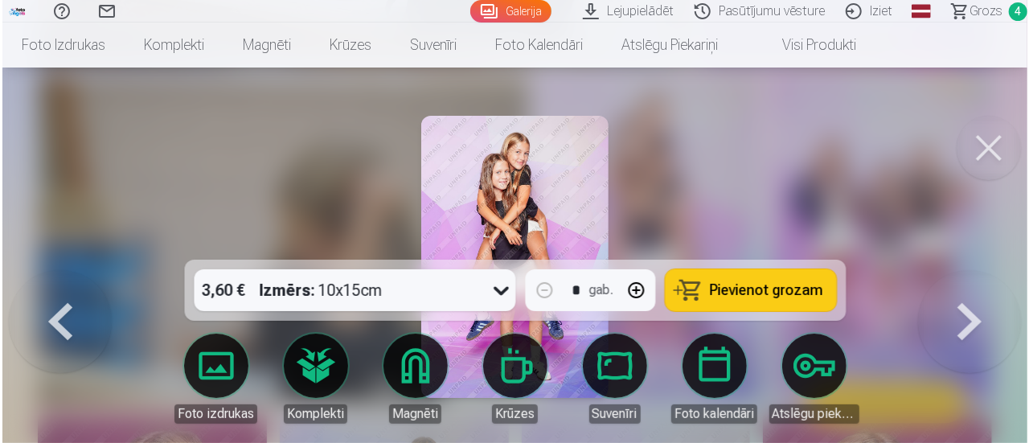
scroll to position [1854, 0]
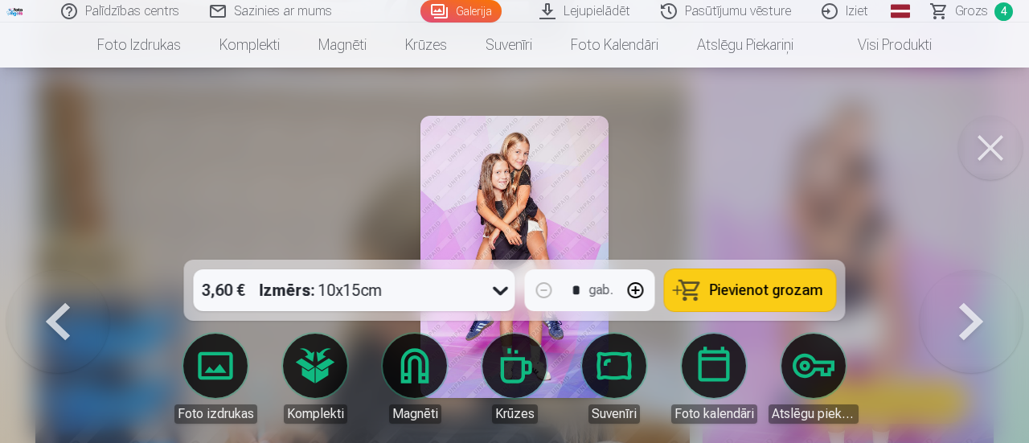
click at [767, 289] on span "Pievienot grozam" at bounding box center [766, 290] width 113 height 14
click at [975, 12] on span "Grozs" at bounding box center [971, 11] width 33 height 19
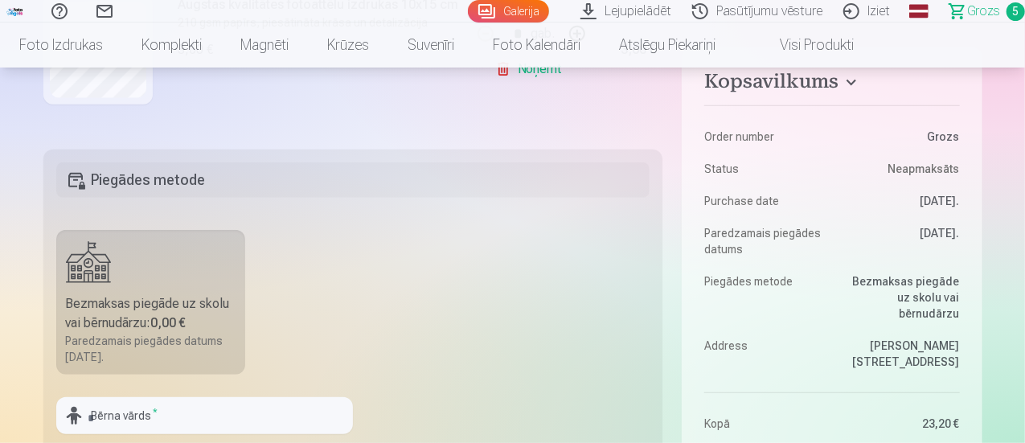
scroll to position [322, 0]
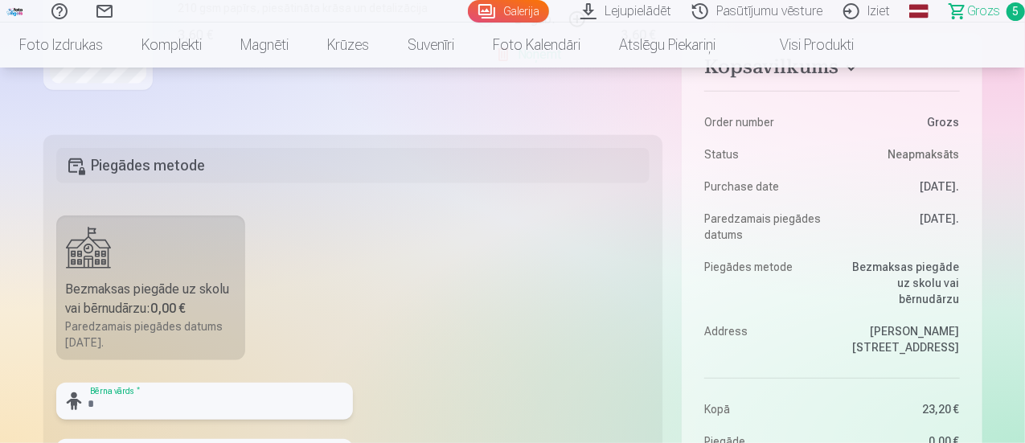
click at [167, 399] on input "text" at bounding box center [204, 401] width 297 height 37
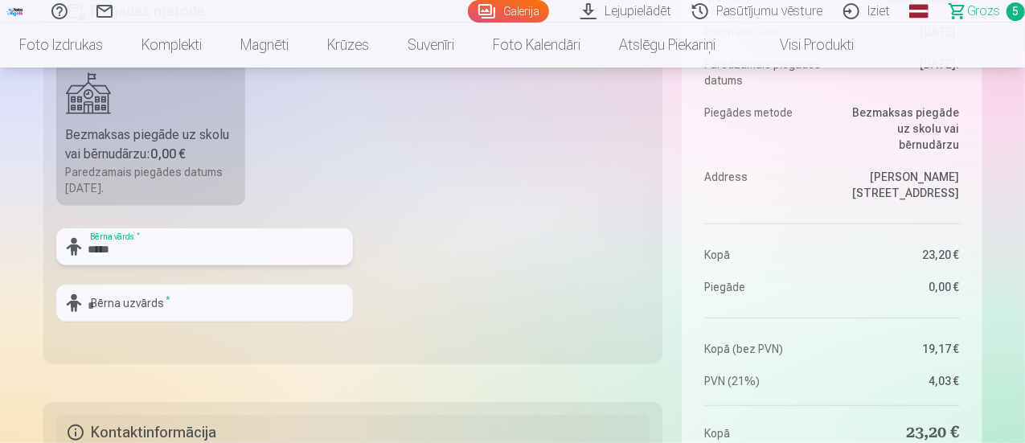
scroll to position [482, 0]
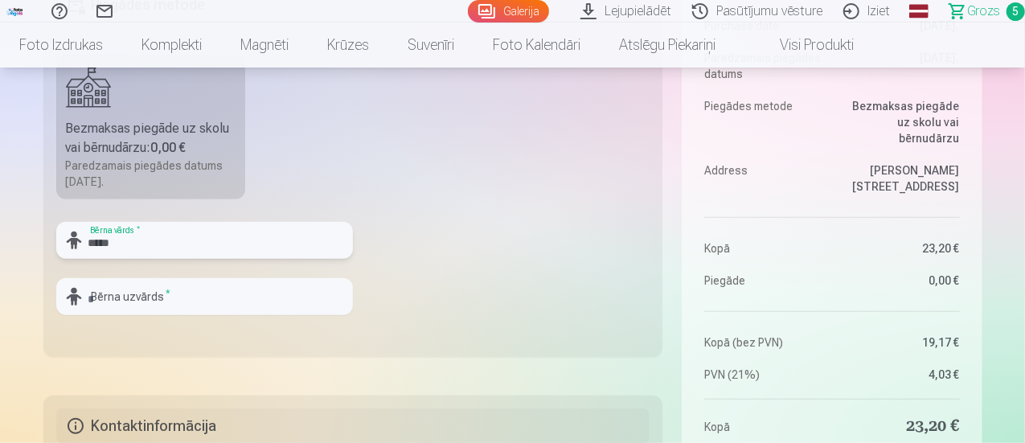
type input "*****"
click at [133, 289] on input "text" at bounding box center [204, 296] width 297 height 37
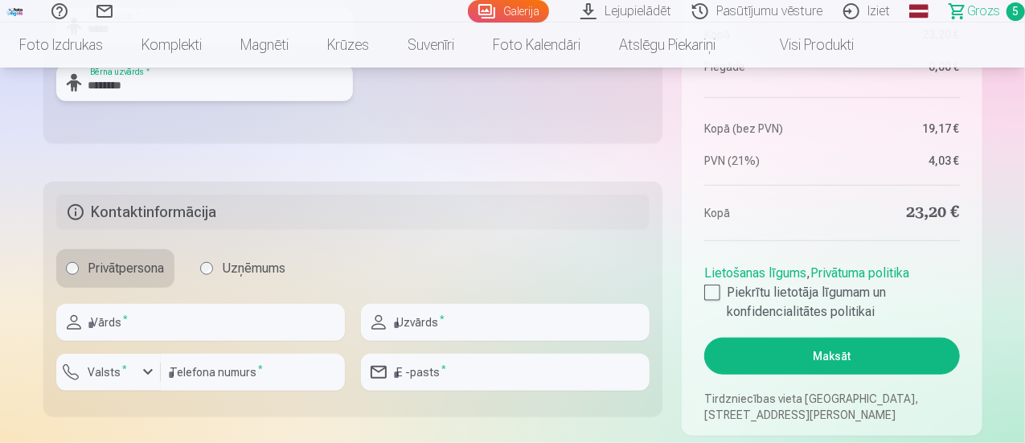
scroll to position [723, 0]
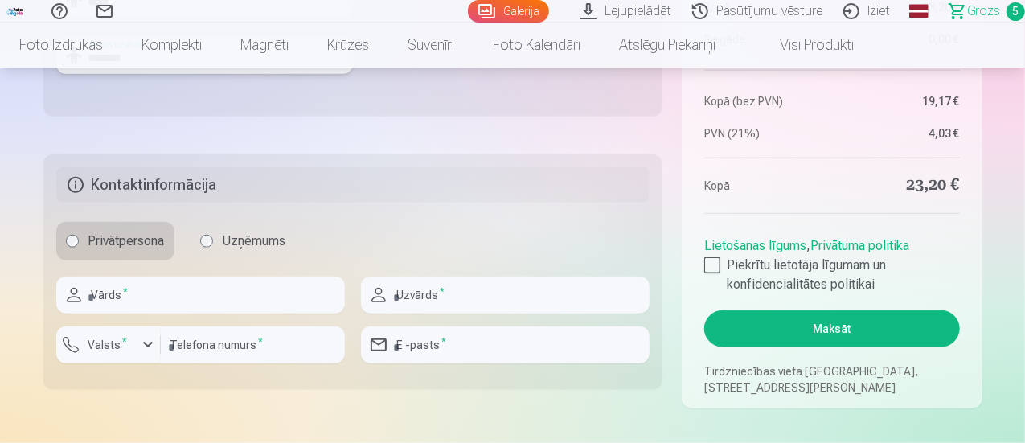
type input "********"
click at [155, 300] on input "text" at bounding box center [200, 295] width 289 height 37
type input "*****"
type input "******"
type input "********"
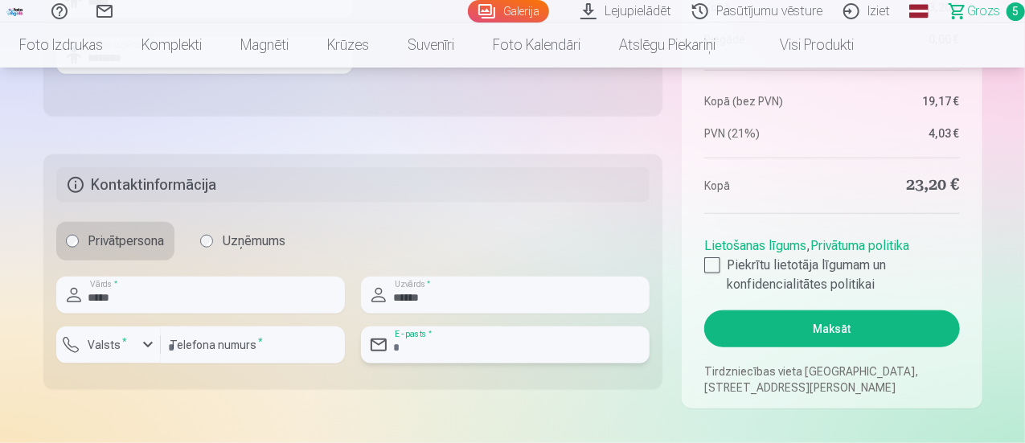
type input "**********"
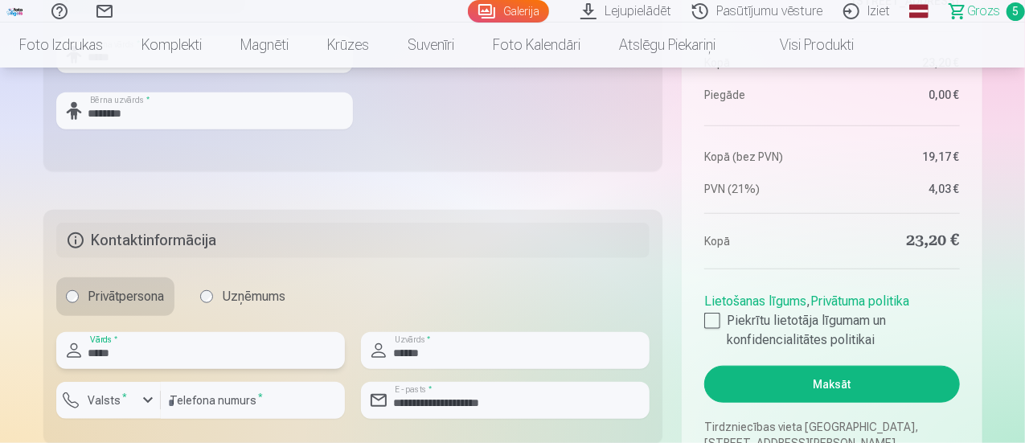
scroll to position [643, 0]
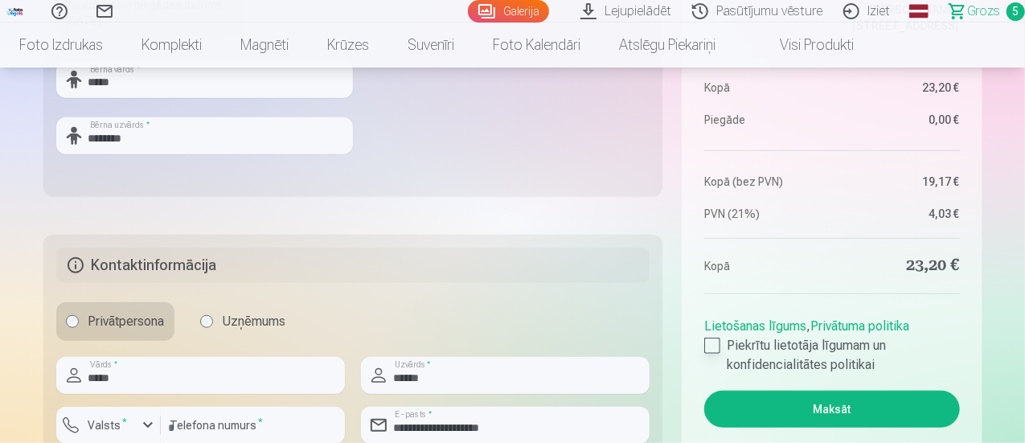
click at [715, 346] on div at bounding box center [712, 346] width 16 height 16
click at [832, 408] on button "Maksāt" at bounding box center [831, 409] width 255 height 37
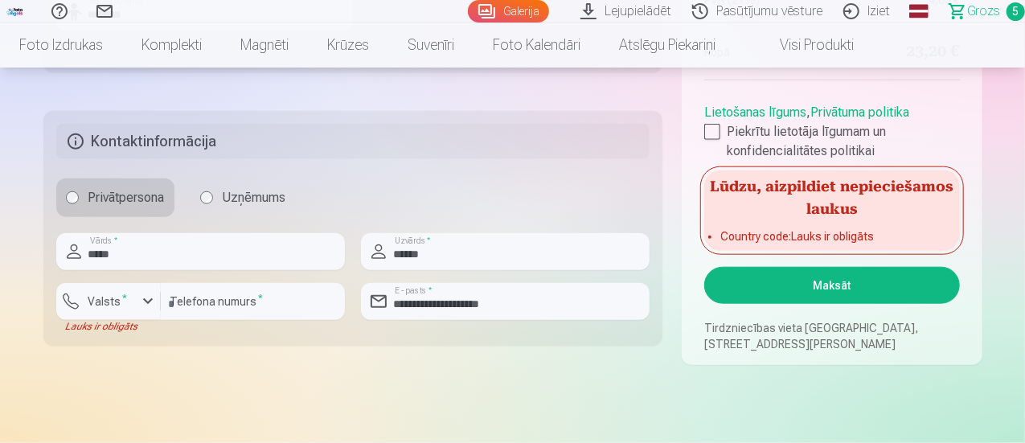
scroll to position [804, 0]
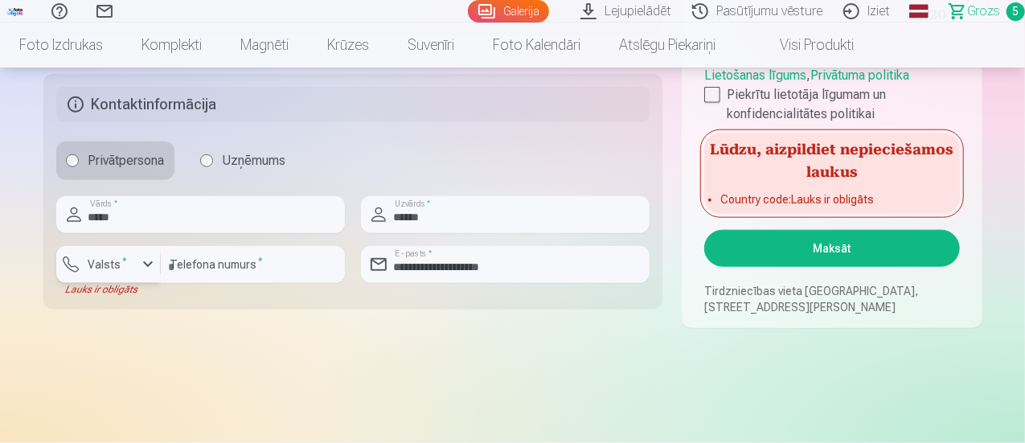
click at [150, 270] on div "button" at bounding box center [147, 264] width 19 height 19
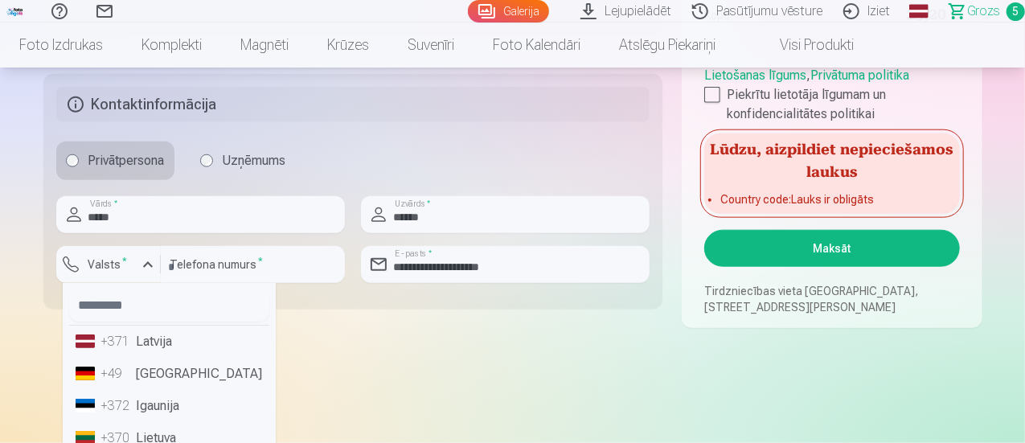
click at [153, 340] on li "+371 Latvija" at bounding box center [169, 342] width 200 height 32
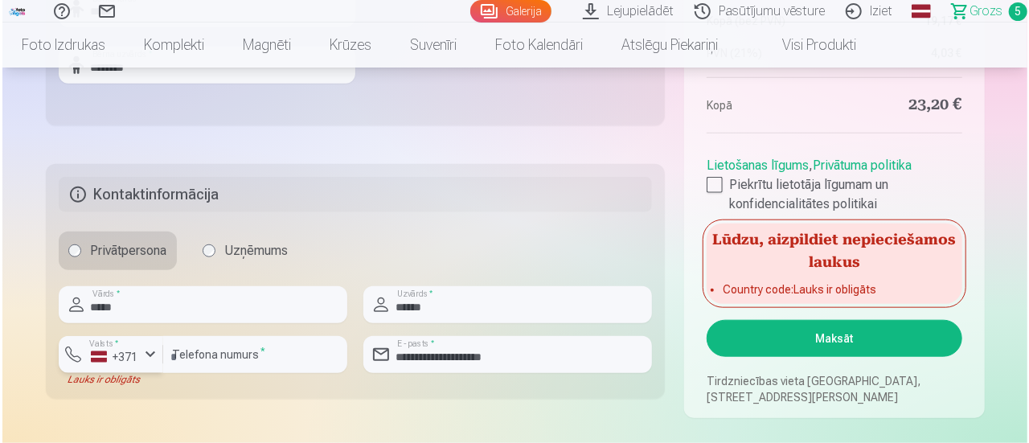
scroll to position [723, 0]
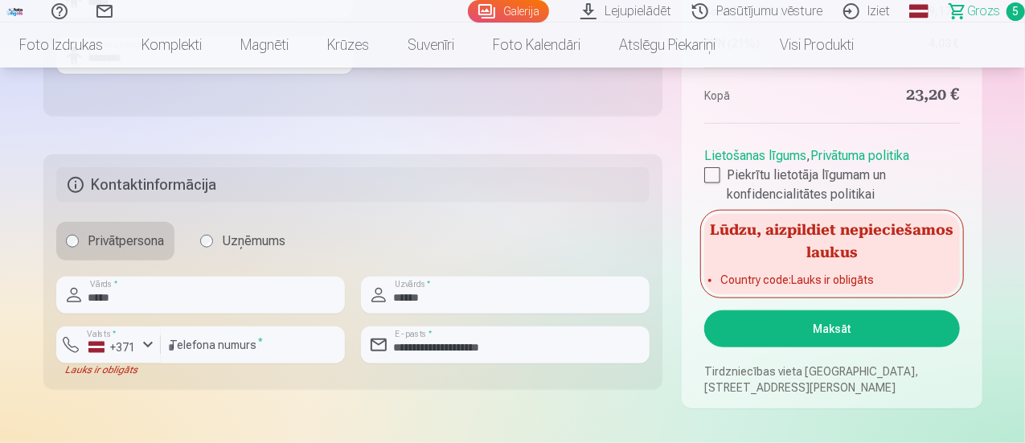
click at [850, 331] on button "Maksāt" at bounding box center [831, 328] width 255 height 37
